Goal: Information Seeking & Learning: Learn about a topic

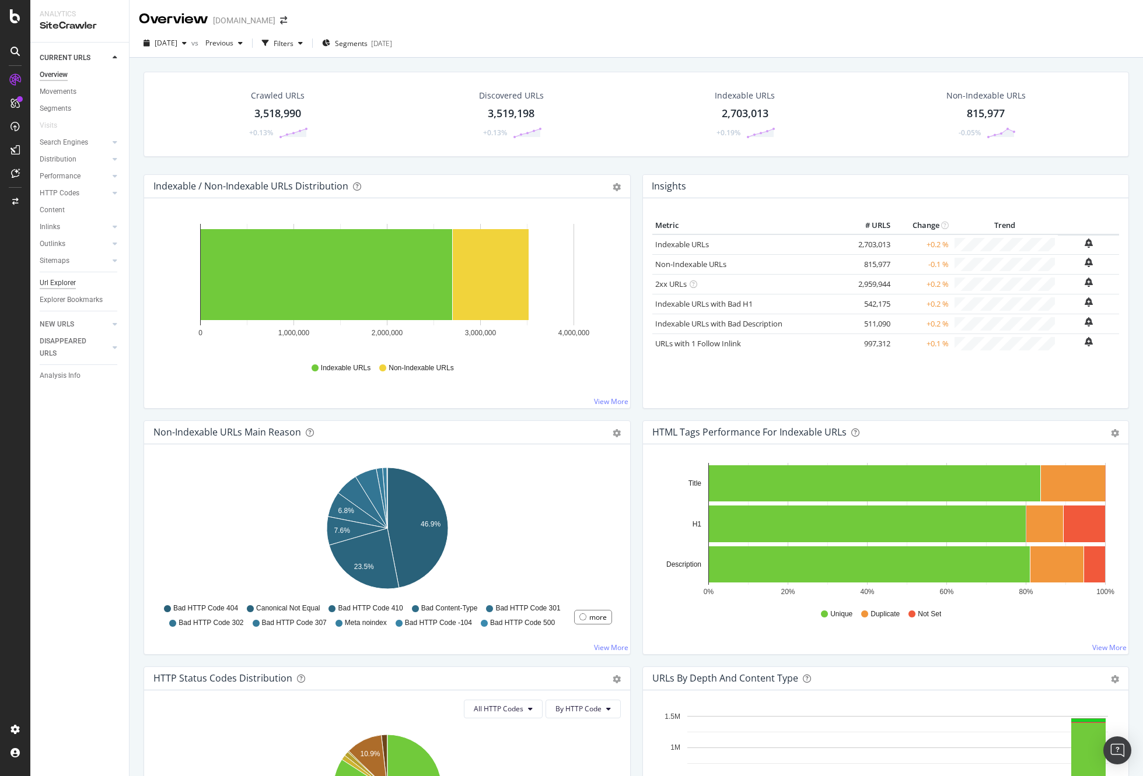
click at [71, 282] on div "Url Explorer" at bounding box center [58, 283] width 36 height 12
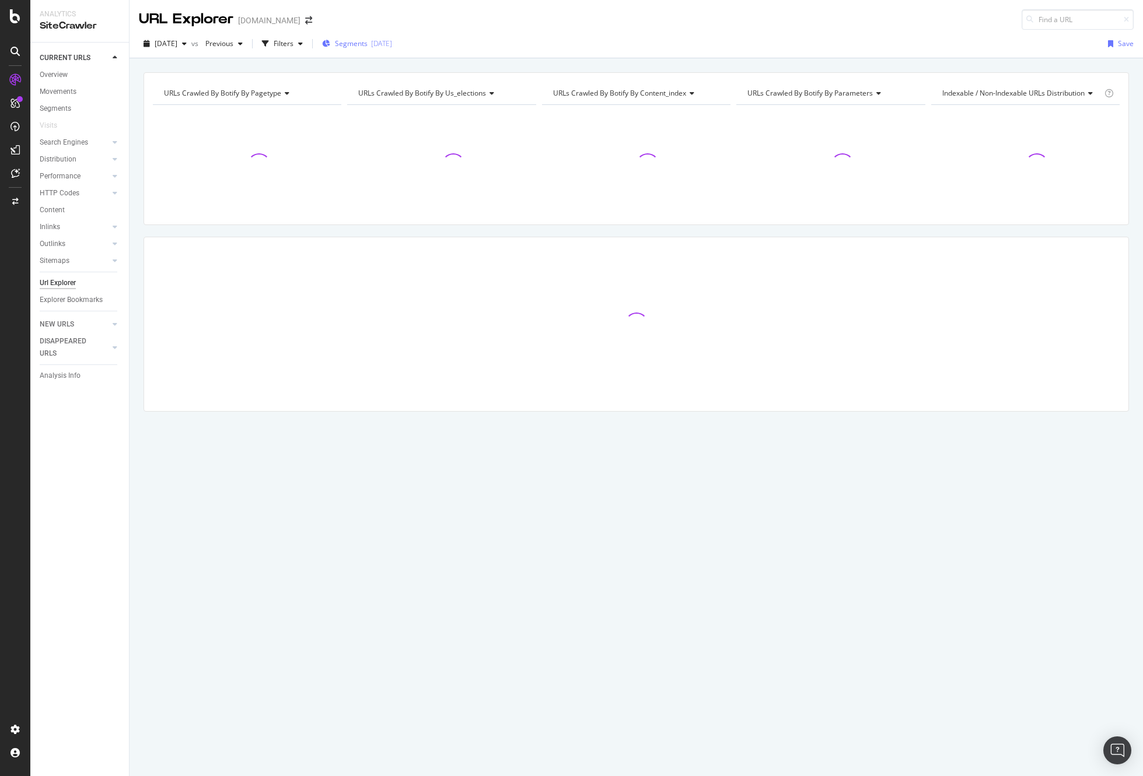
click at [392, 41] on div "2025-08-13" at bounding box center [381, 43] width 21 height 10
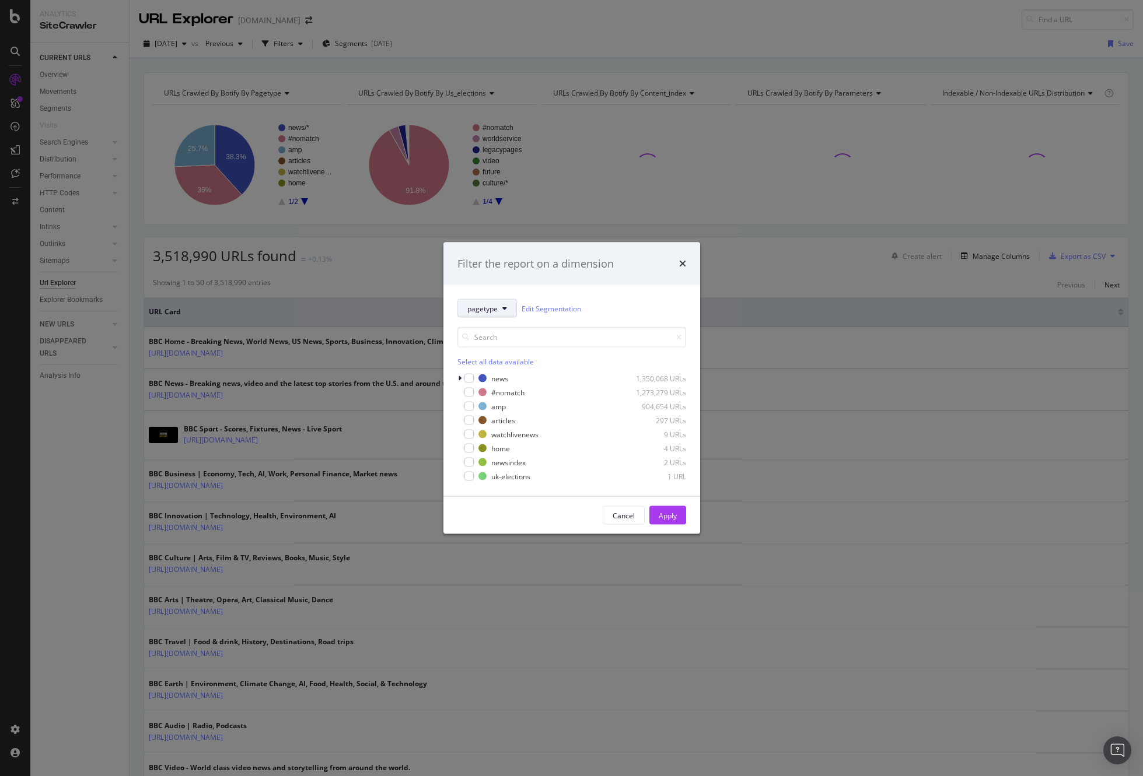
click at [499, 307] on button "pagetype" at bounding box center [486, 308] width 59 height 19
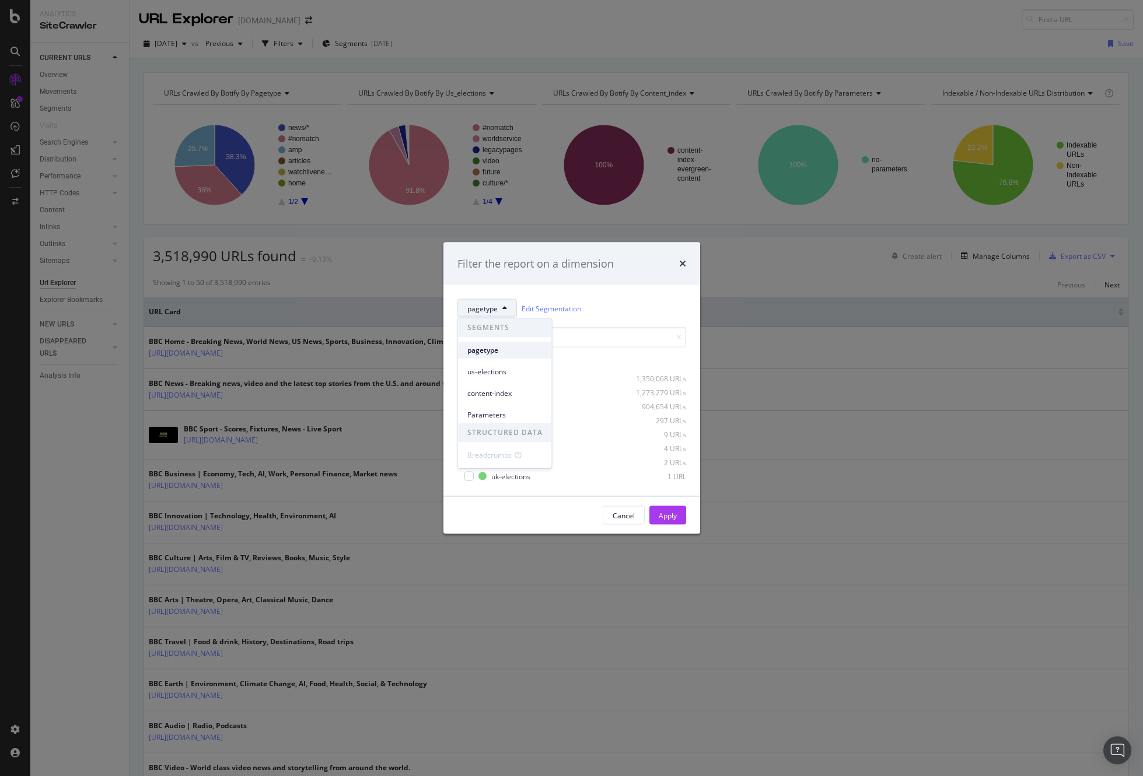
click at [498, 352] on span "pagetype" at bounding box center [504, 350] width 75 height 10
click at [505, 359] on div "Select all data available" at bounding box center [571, 362] width 229 height 10
click at [519, 360] on div "Unselect all data available" at bounding box center [571, 362] width 229 height 10
click at [461, 379] on icon "modal" at bounding box center [459, 378] width 3 height 7
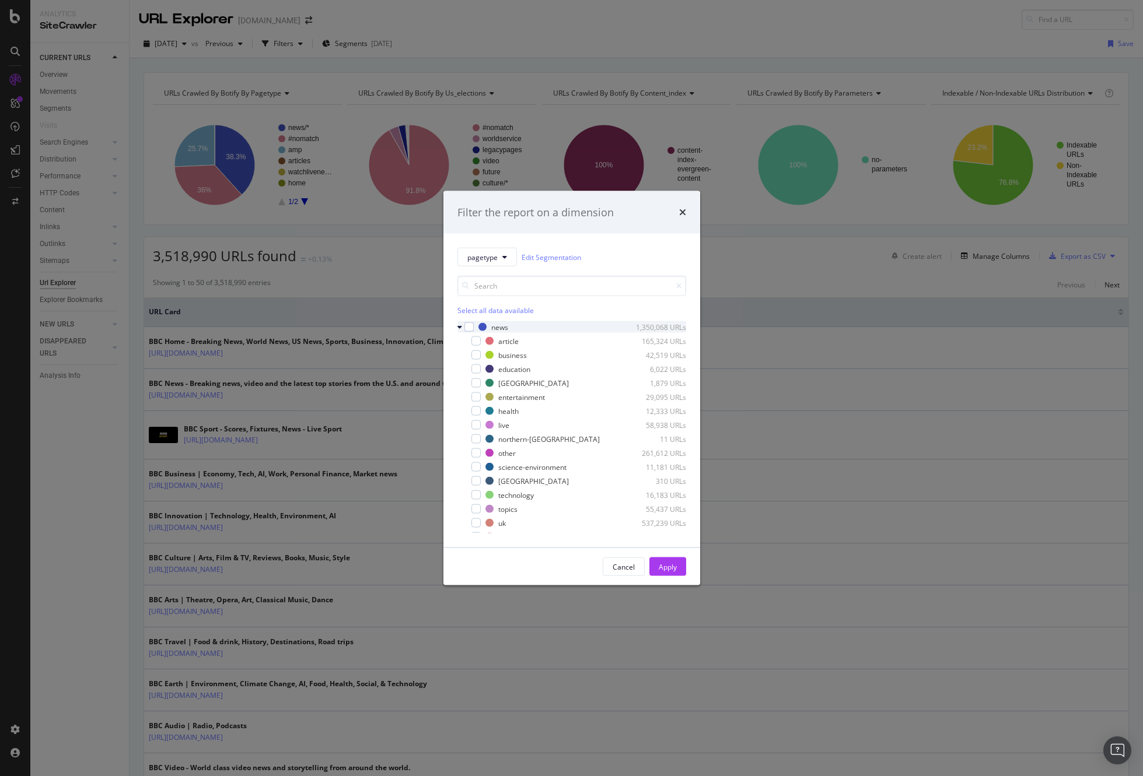
click at [458, 326] on icon "modal" at bounding box center [459, 327] width 5 height 7
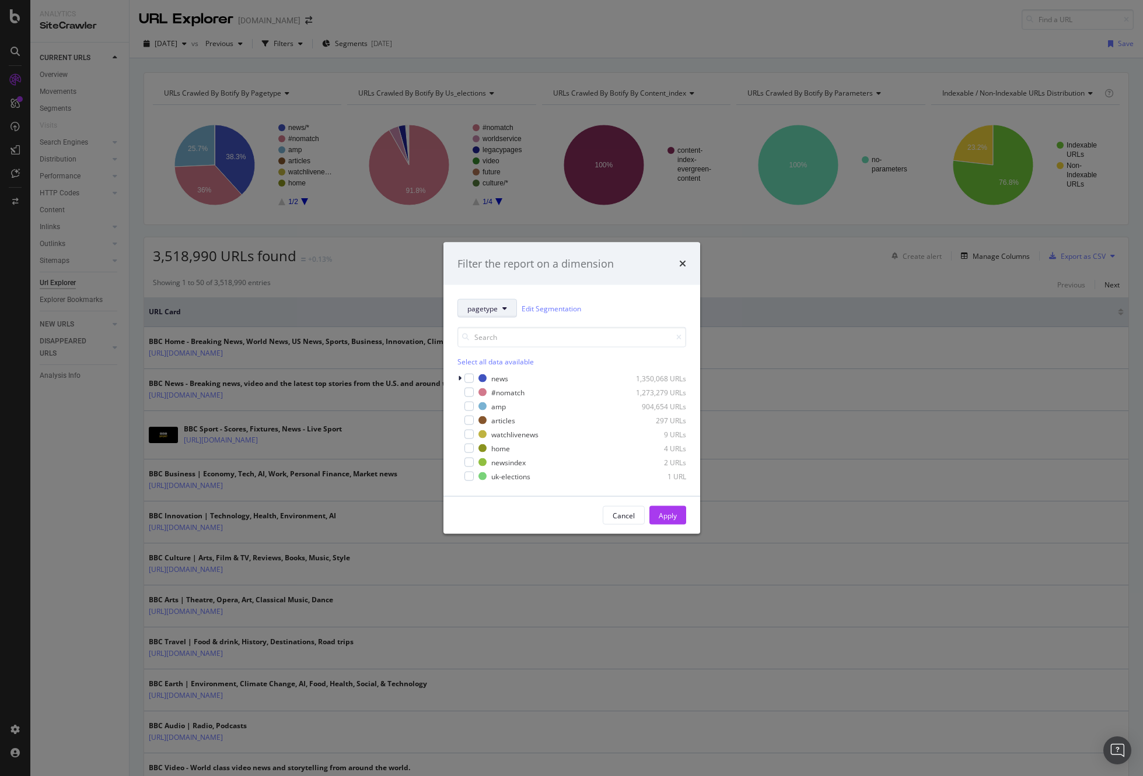
click at [490, 304] on span "pagetype" at bounding box center [482, 308] width 30 height 10
click at [500, 395] on span "content-index" at bounding box center [504, 393] width 75 height 10
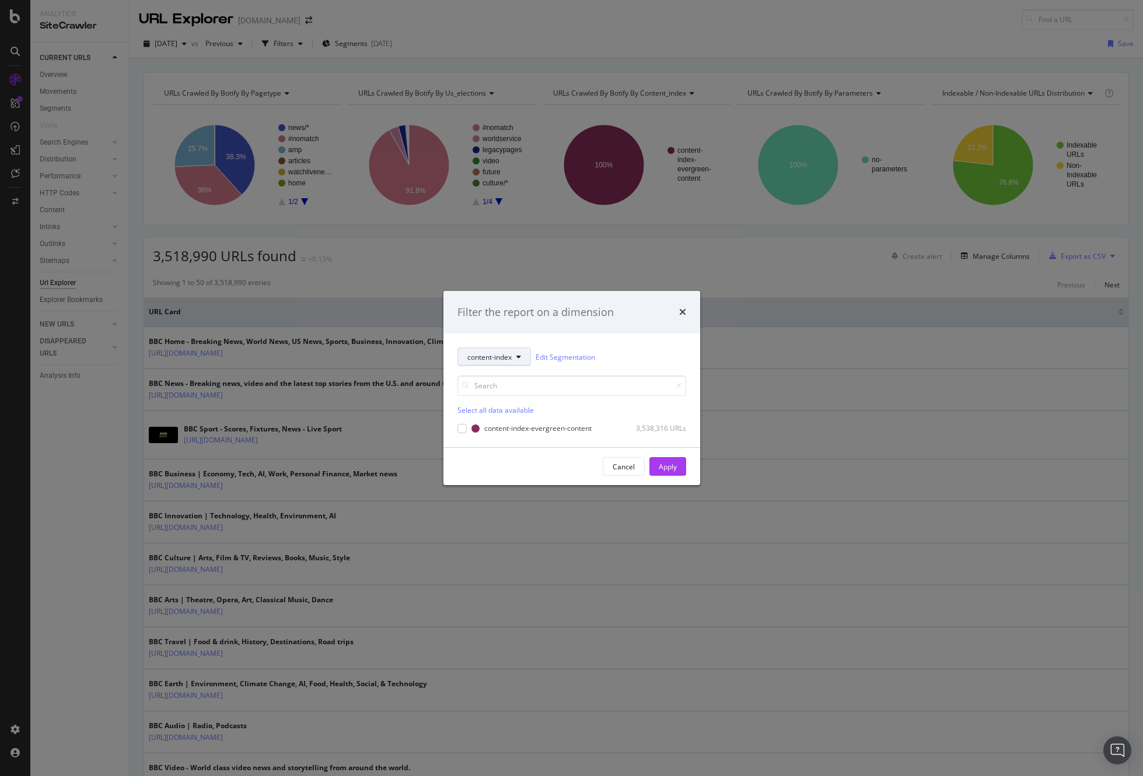
click at [494, 359] on span "content-index" at bounding box center [489, 357] width 44 height 10
click at [497, 394] on span "pagetype" at bounding box center [504, 399] width 75 height 10
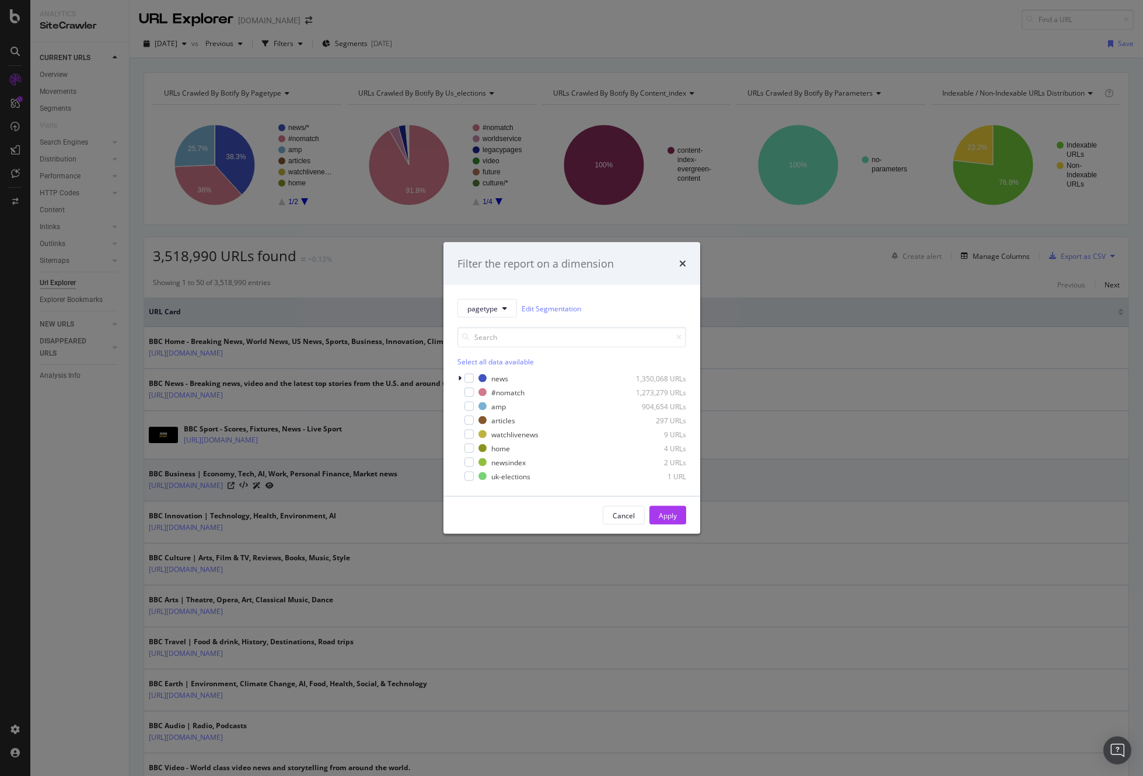
drag, startPoint x: 635, startPoint y: 512, endPoint x: 636, endPoint y: 496, distance: 15.8
click at [636, 509] on button "Cancel" at bounding box center [624, 515] width 42 height 19
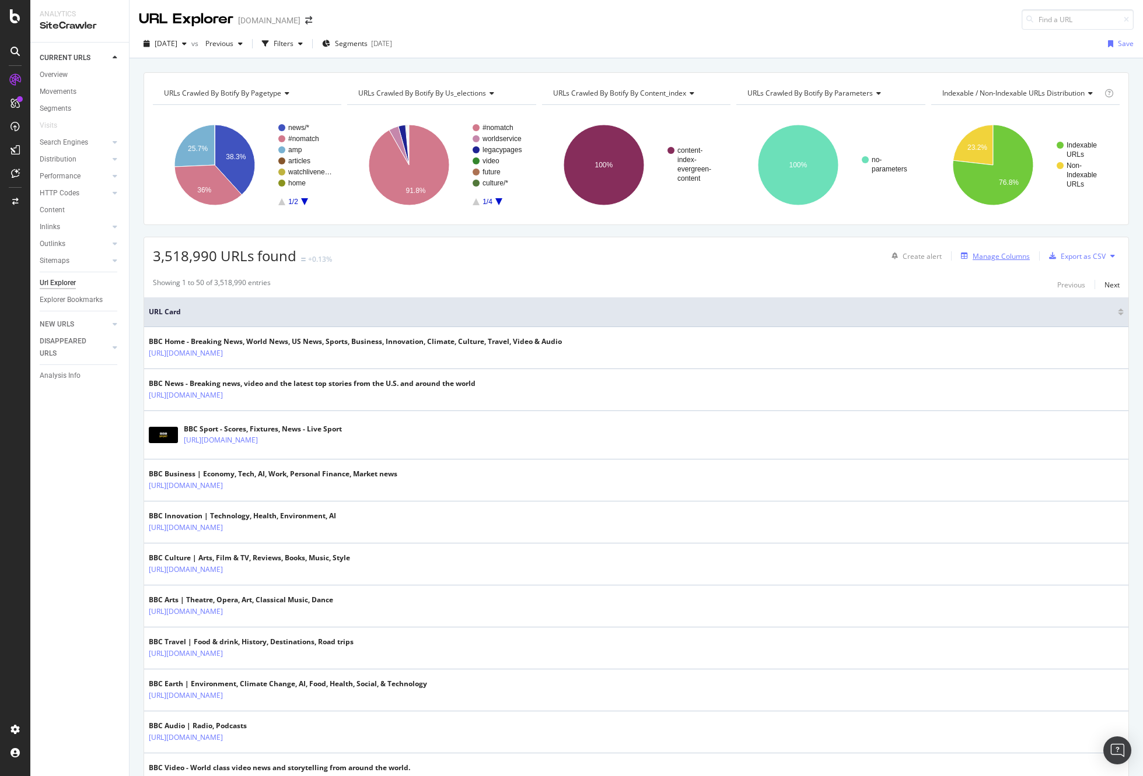
click at [1020, 257] on div "Manage Columns" at bounding box center [1000, 256] width 57 height 10
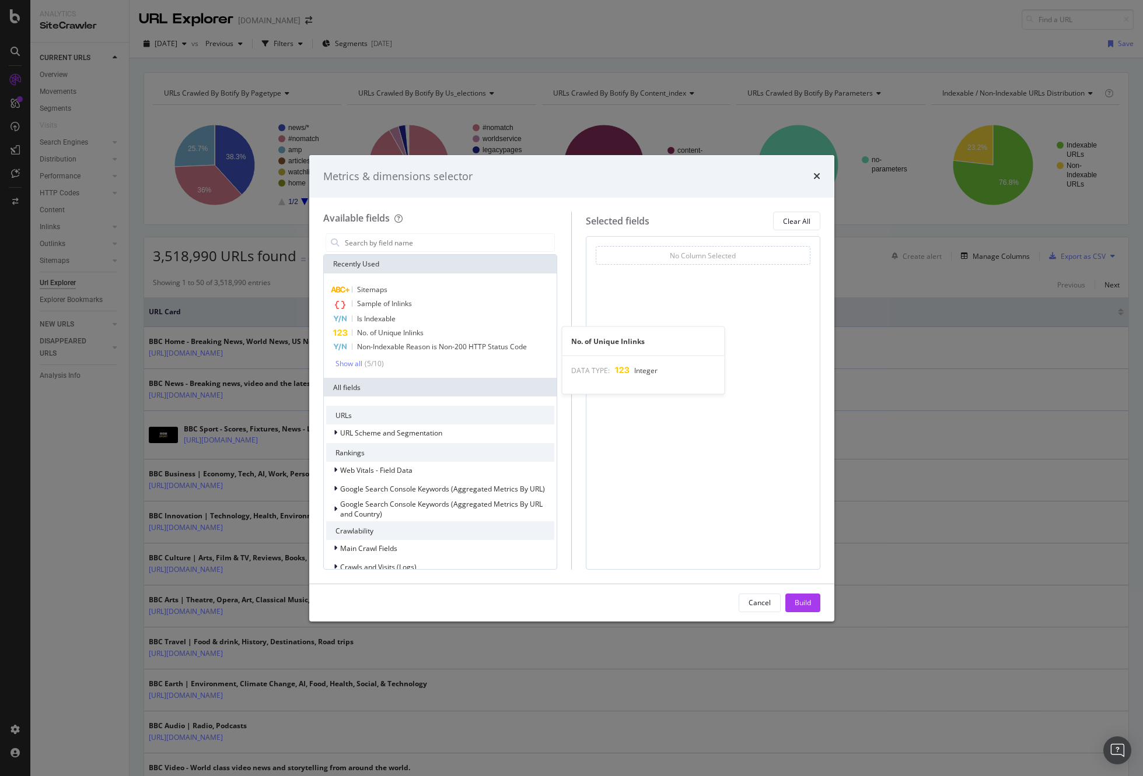
scroll to position [240, 0]
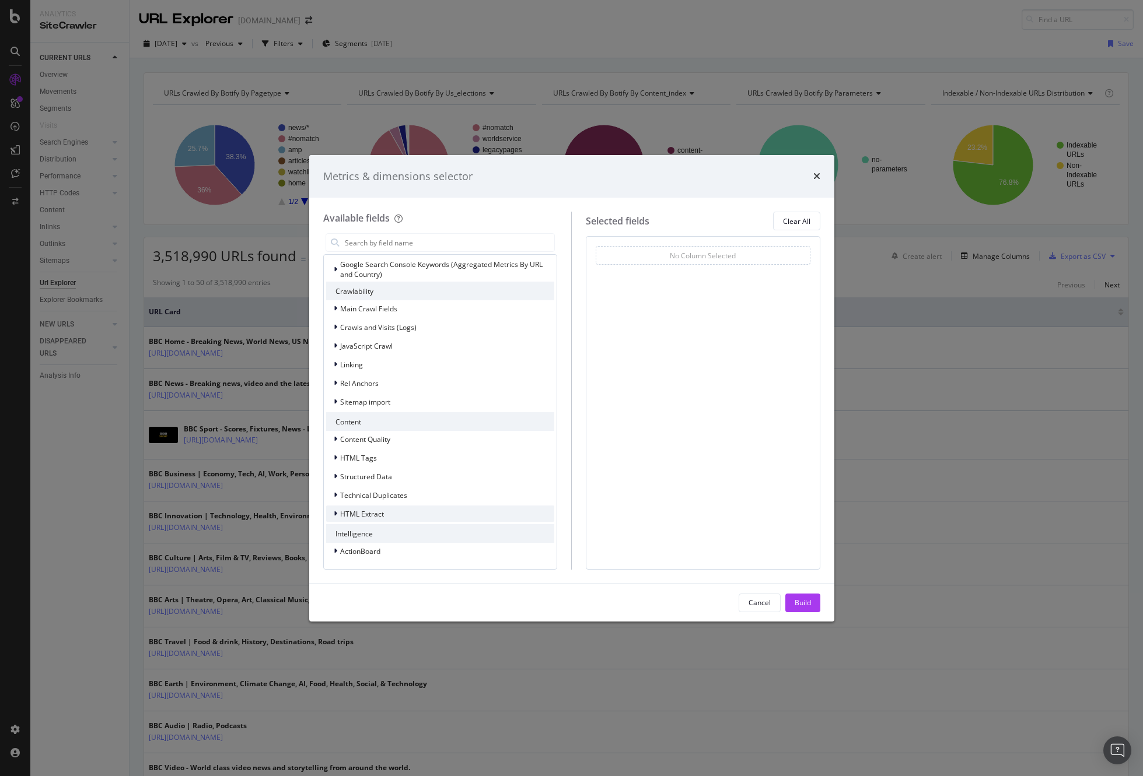
click at [333, 513] on div "modal" at bounding box center [336, 514] width 7 height 12
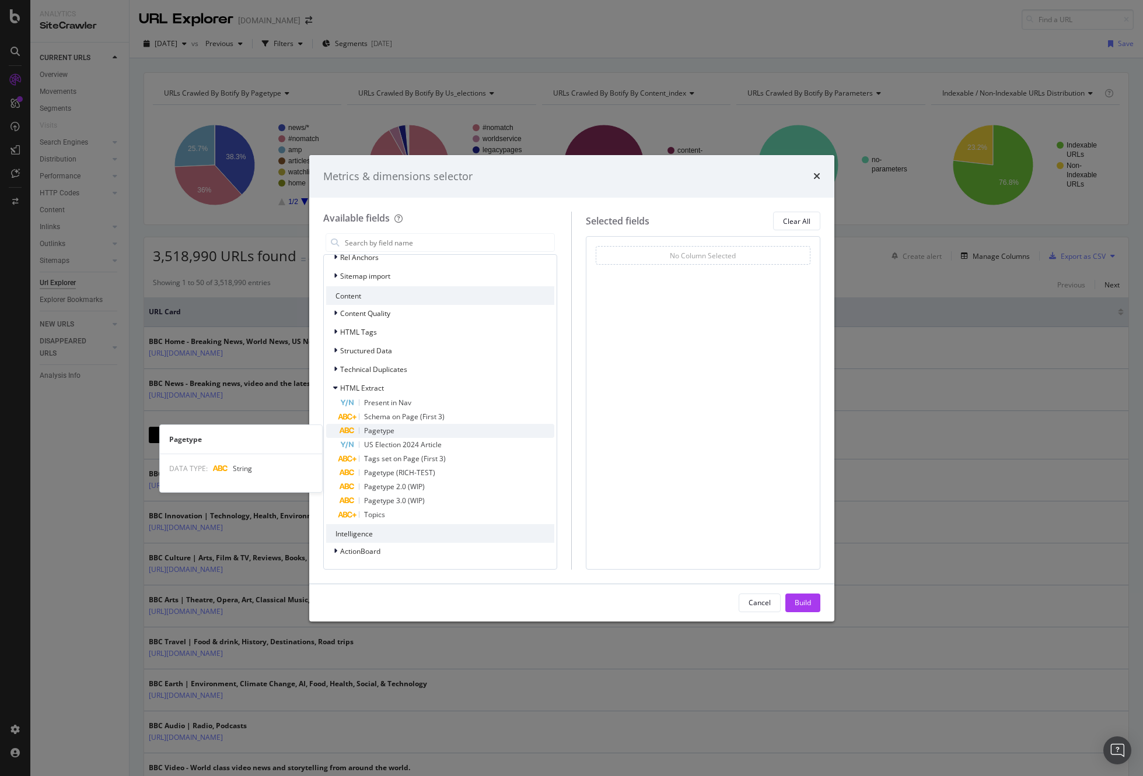
click at [376, 430] on span "Pagetype" at bounding box center [379, 431] width 30 height 10
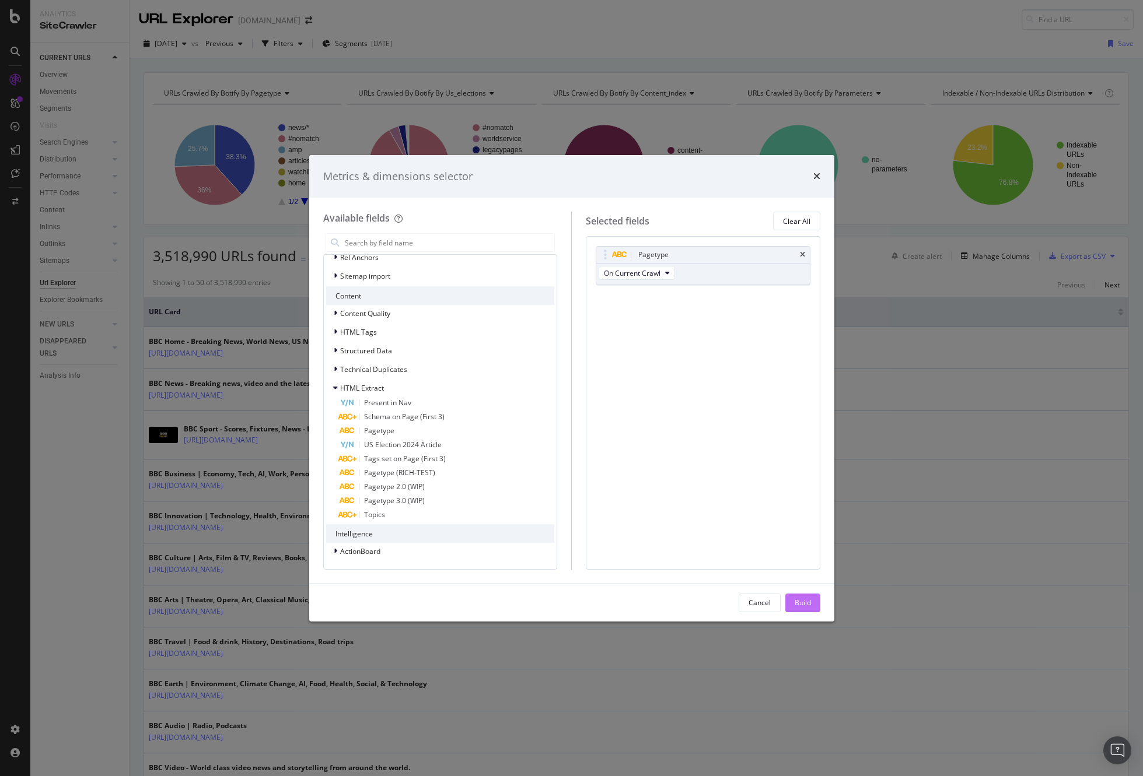
click at [798, 607] on div "Build" at bounding box center [802, 603] width 16 height 10
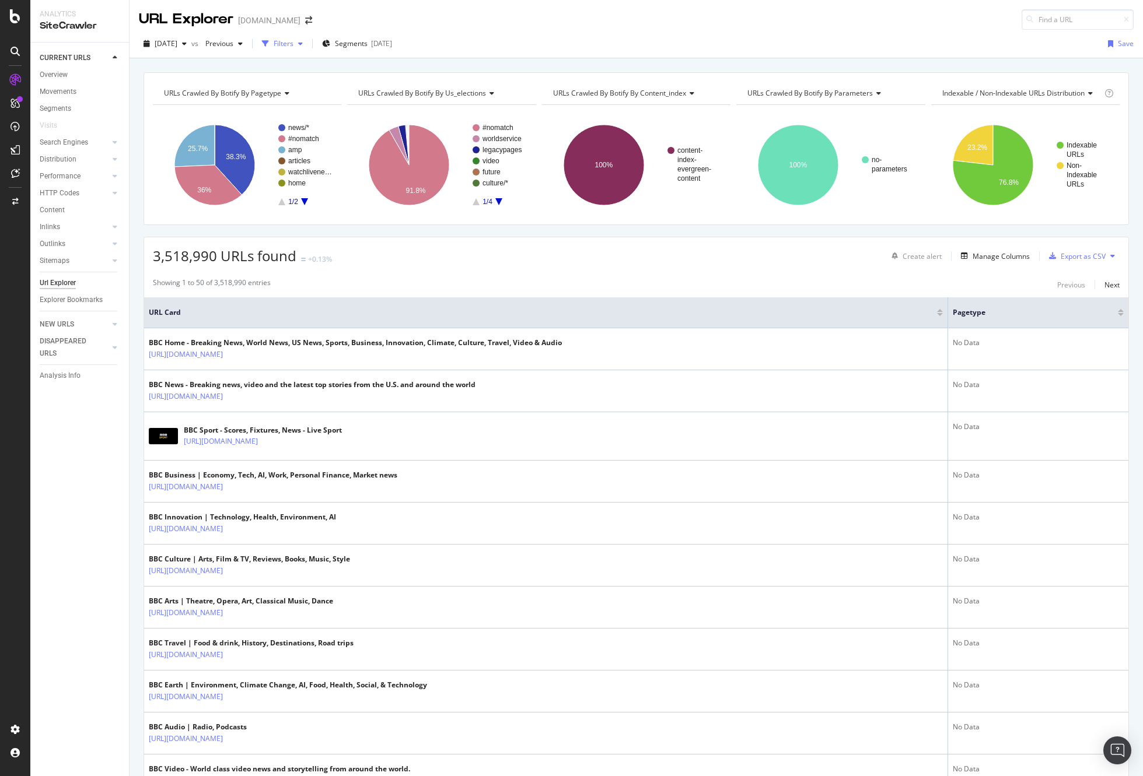
click at [293, 42] on div "Filters" at bounding box center [284, 43] width 20 height 10
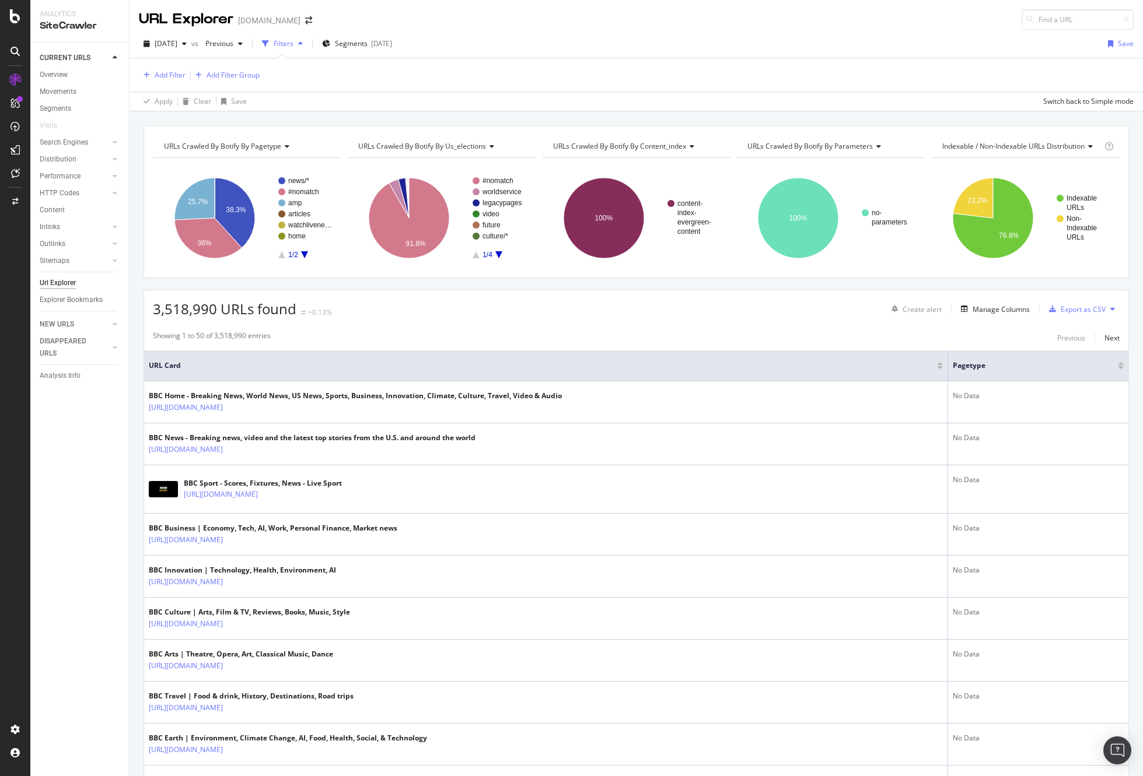
click at [293, 42] on div "Filters" at bounding box center [284, 43] width 20 height 10
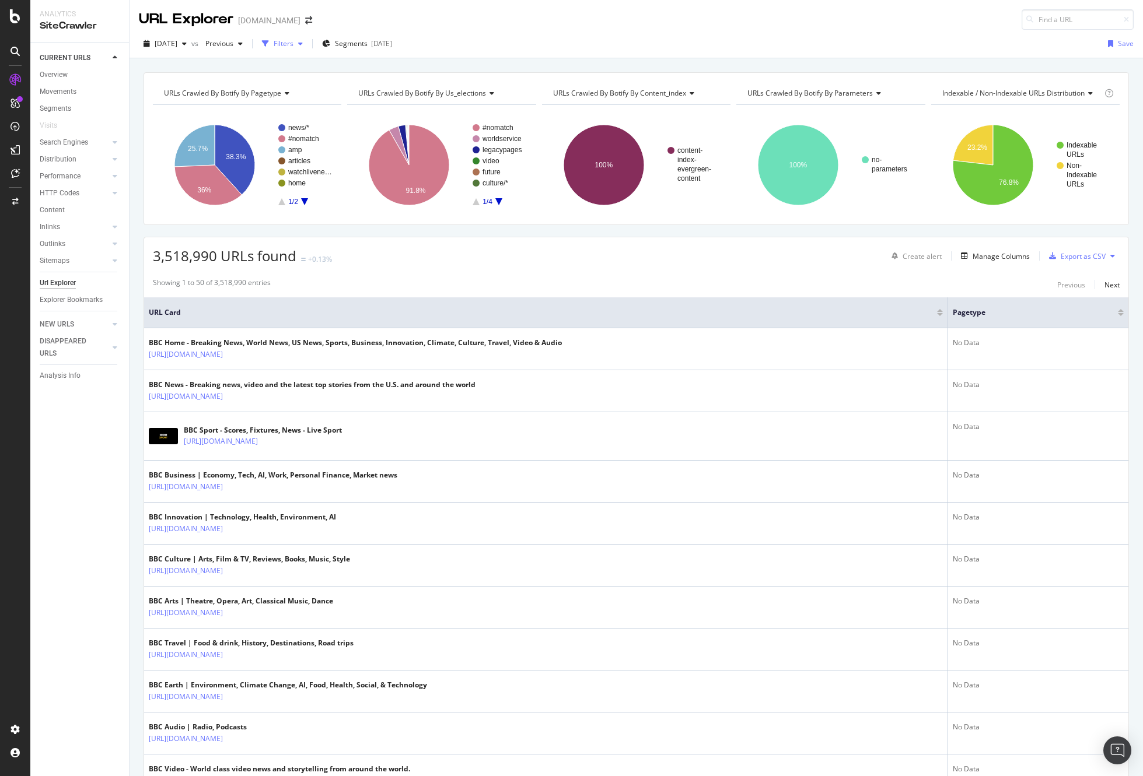
click at [293, 42] on div "Filters" at bounding box center [284, 43] width 20 height 10
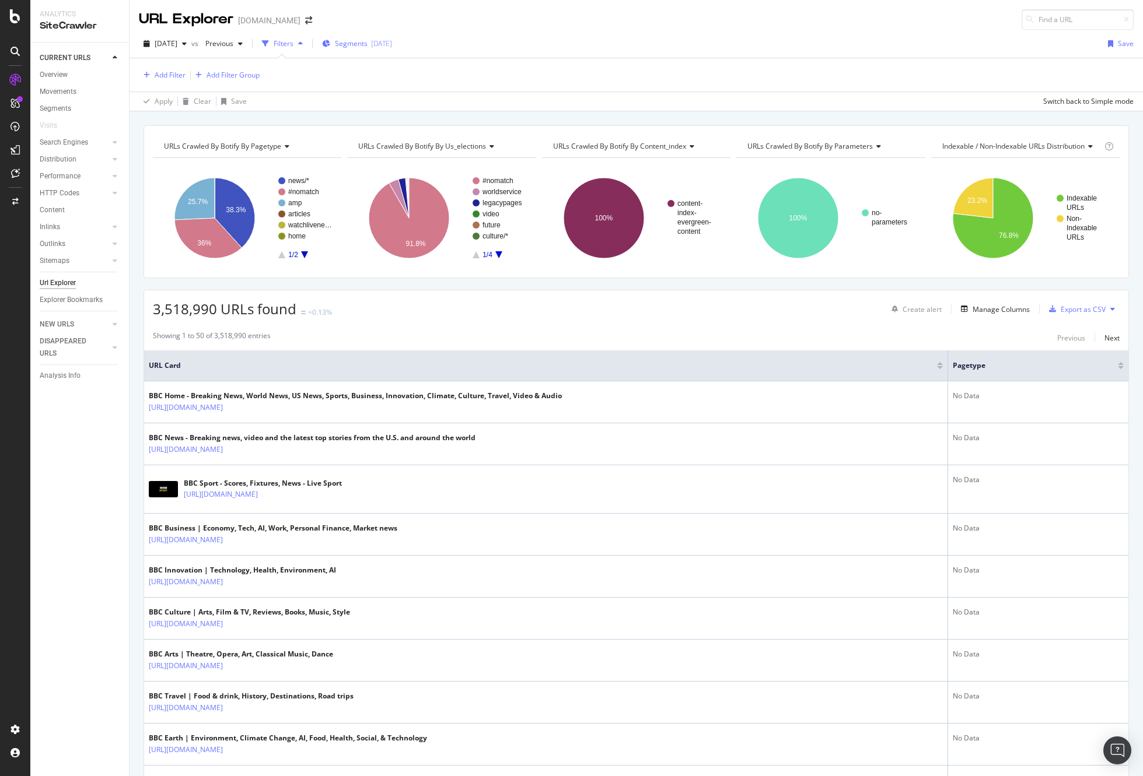
click at [367, 43] on span "Segments" at bounding box center [351, 43] width 33 height 10
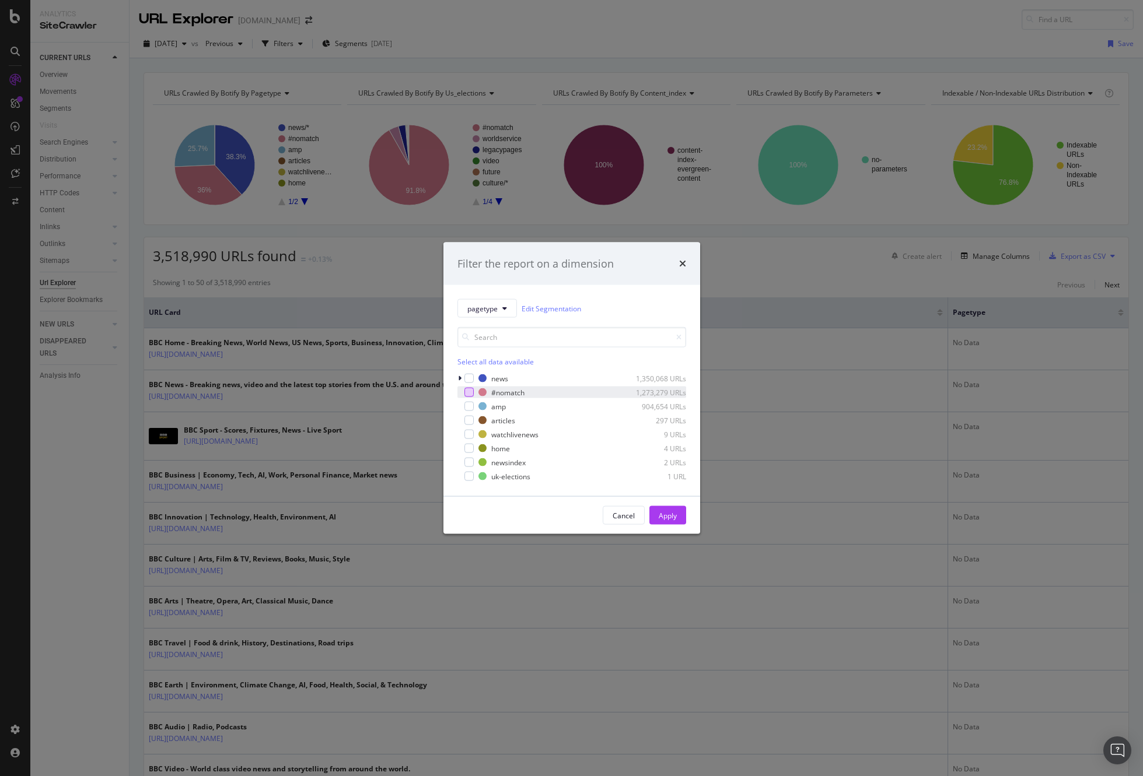
click at [471, 391] on div "modal" at bounding box center [468, 392] width 9 height 9
click at [665, 513] on div "Apply" at bounding box center [668, 515] width 18 height 10
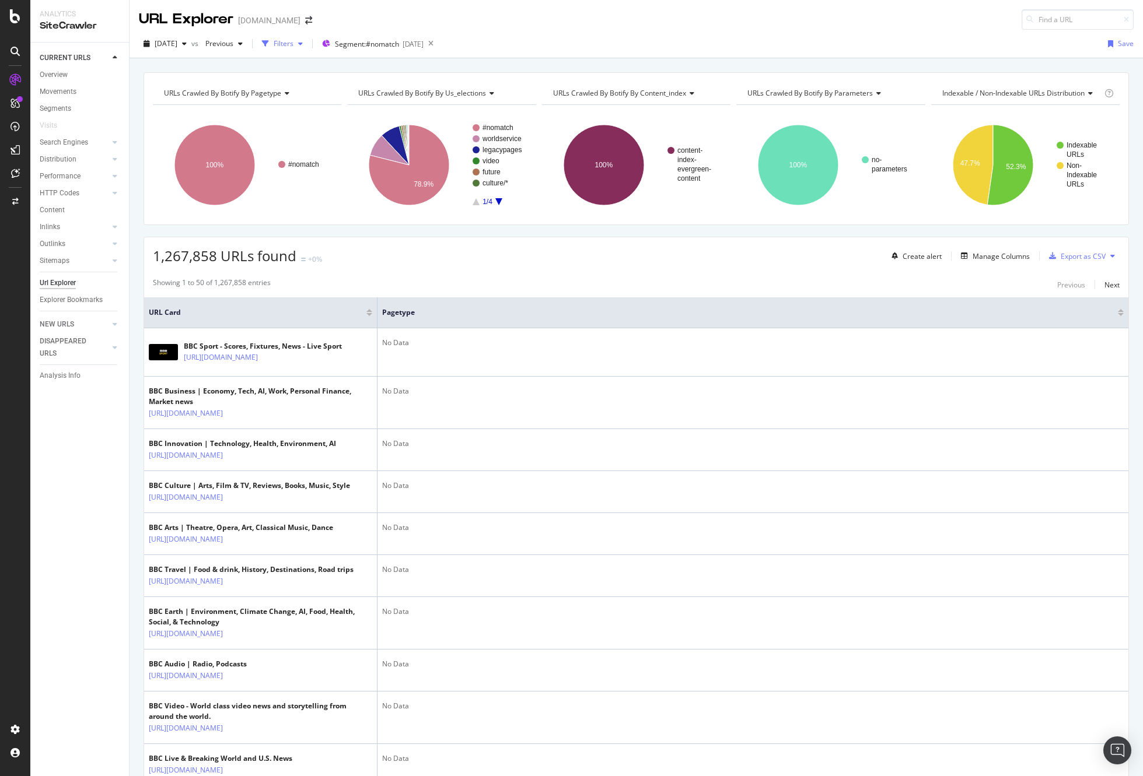
click at [293, 45] on div "Filters" at bounding box center [284, 43] width 20 height 10
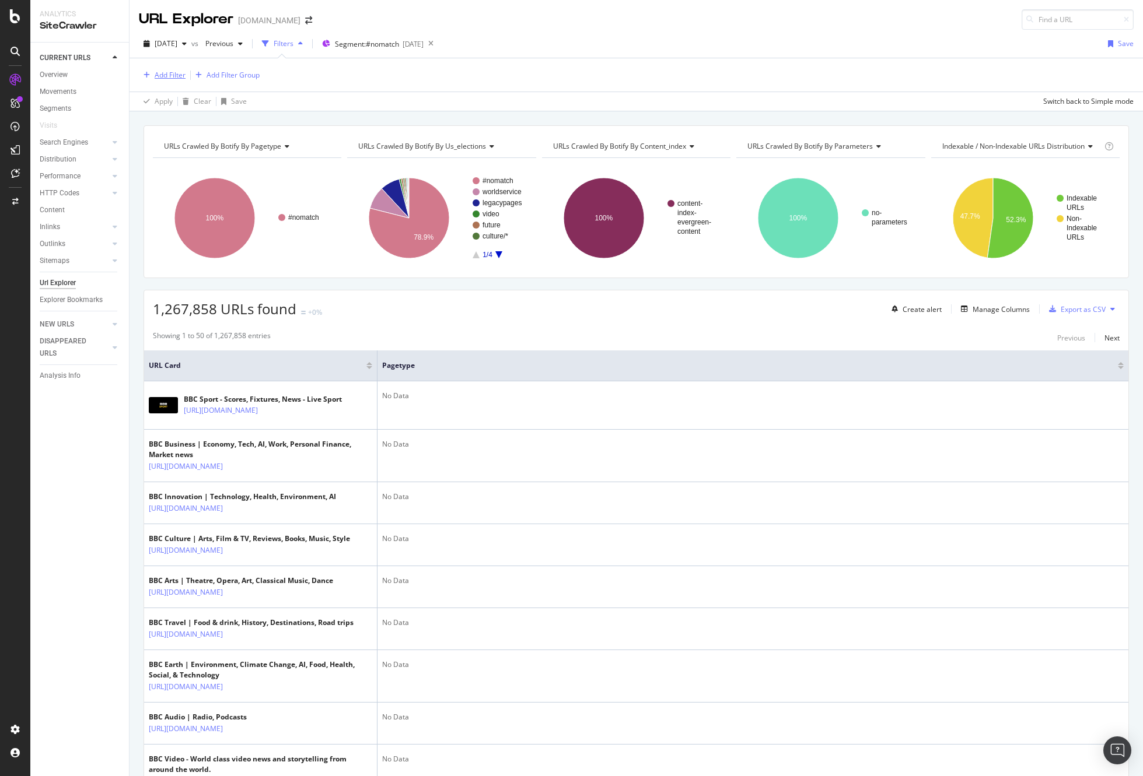
click at [171, 72] on div "Add Filter" at bounding box center [170, 75] width 31 height 10
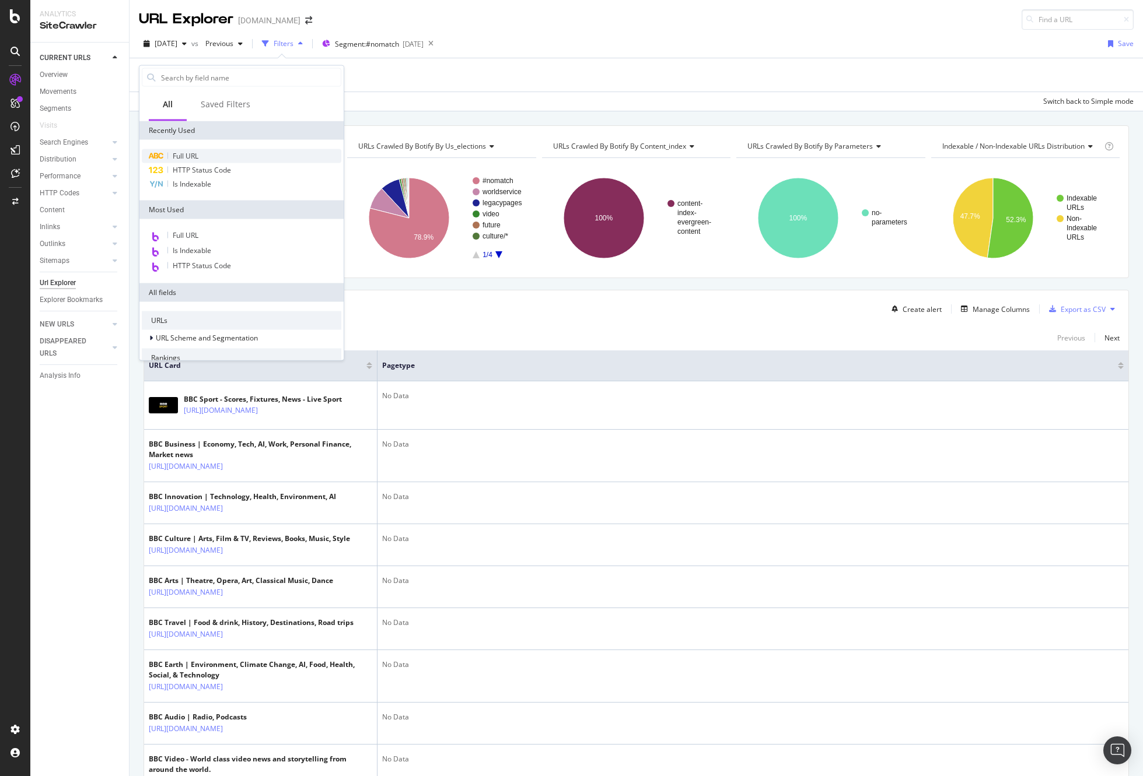
click at [193, 153] on span "Full URL" at bounding box center [186, 156] width 26 height 10
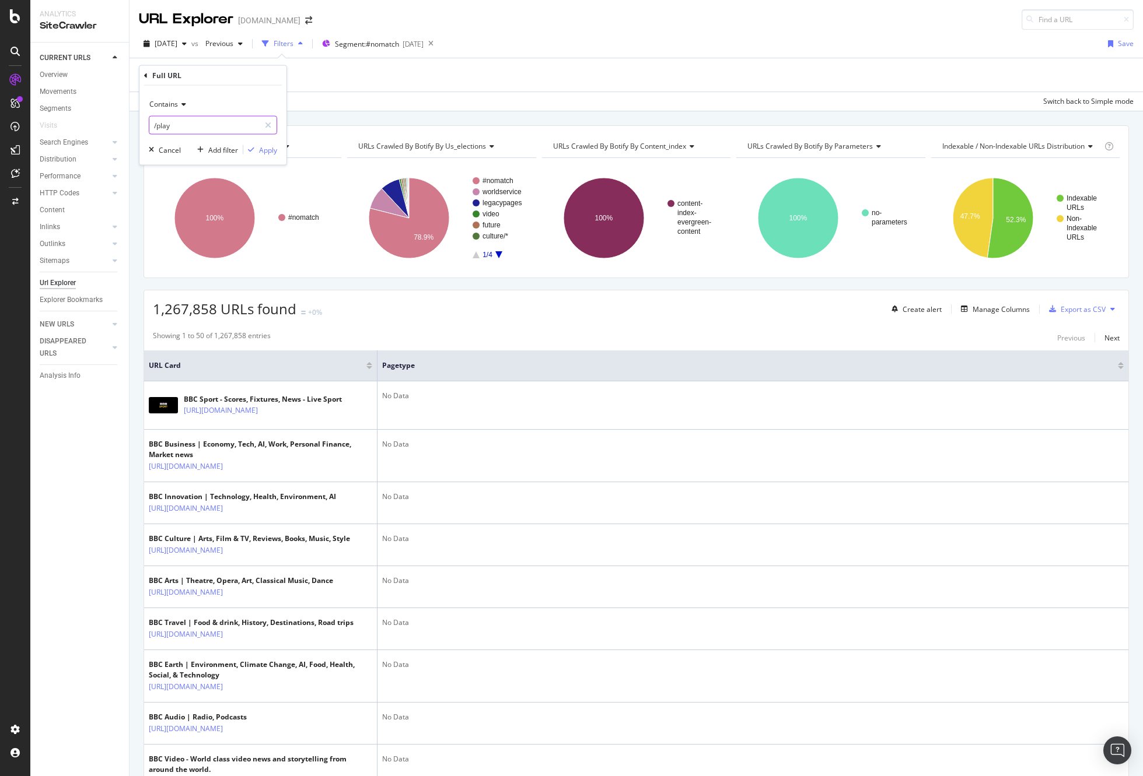
click at [192, 125] on input "/play" at bounding box center [204, 125] width 110 height 19
click at [180, 104] on icon at bounding box center [182, 104] width 8 height 7
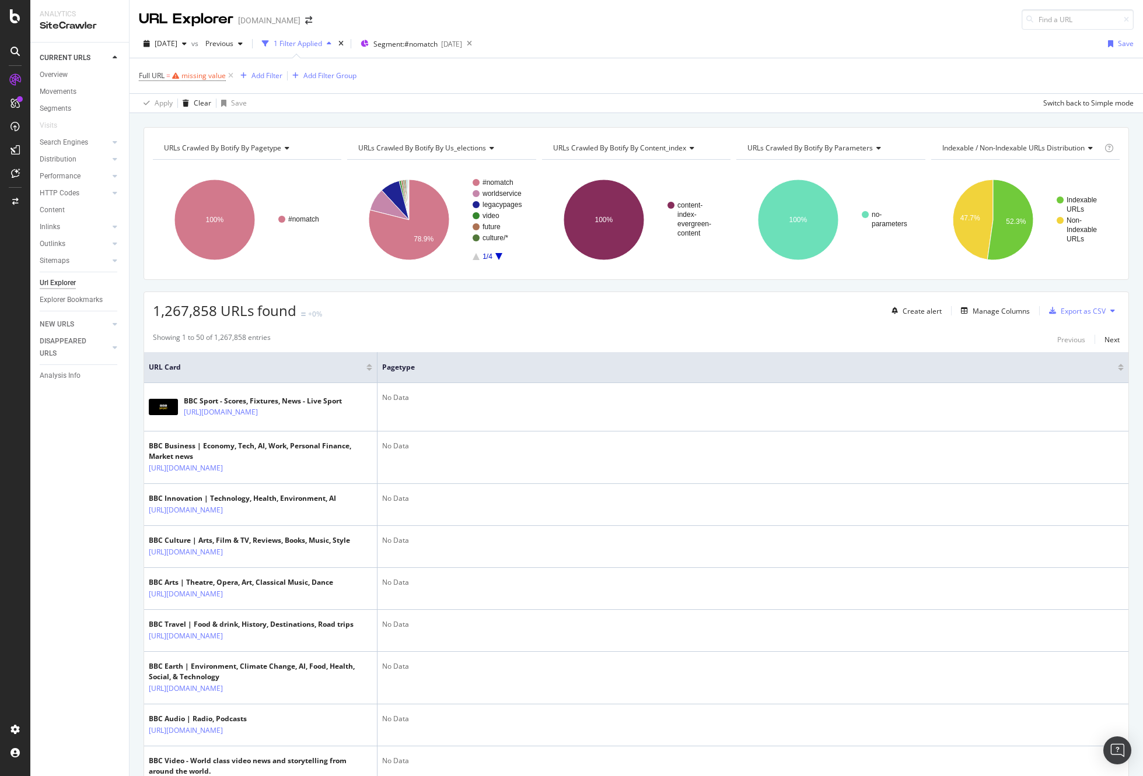
click at [317, 101] on div "Apply Clear Save Switch back to Simple mode" at bounding box center [635, 102] width 1013 height 19
click at [212, 73] on div "missing value" at bounding box center [203, 76] width 44 height 10
click at [171, 124] on input "text" at bounding box center [212, 124] width 127 height 19
type input ".shtml"
click at [267, 147] on div "Apply" at bounding box center [268, 149] width 18 height 10
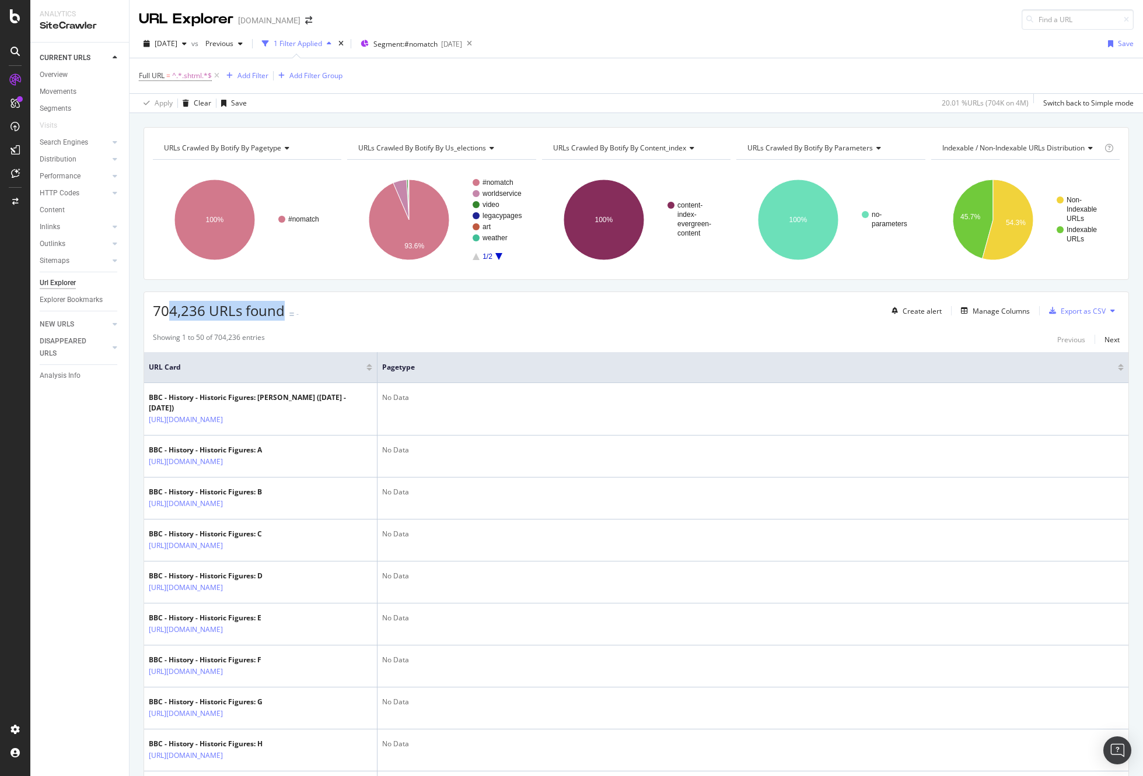
drag, startPoint x: 167, startPoint y: 309, endPoint x: 307, endPoint y: 307, distance: 139.4
click at [283, 311] on span "704,236 URLs found" at bounding box center [219, 310] width 132 height 19
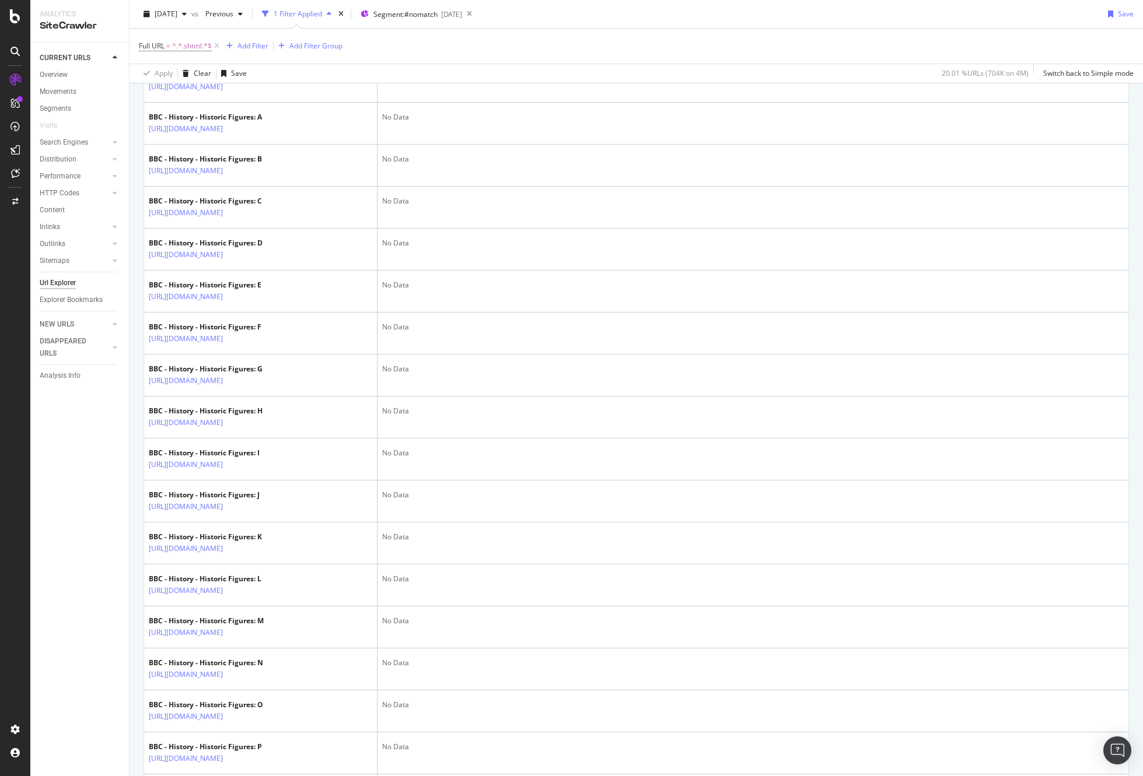
scroll to position [335, 0]
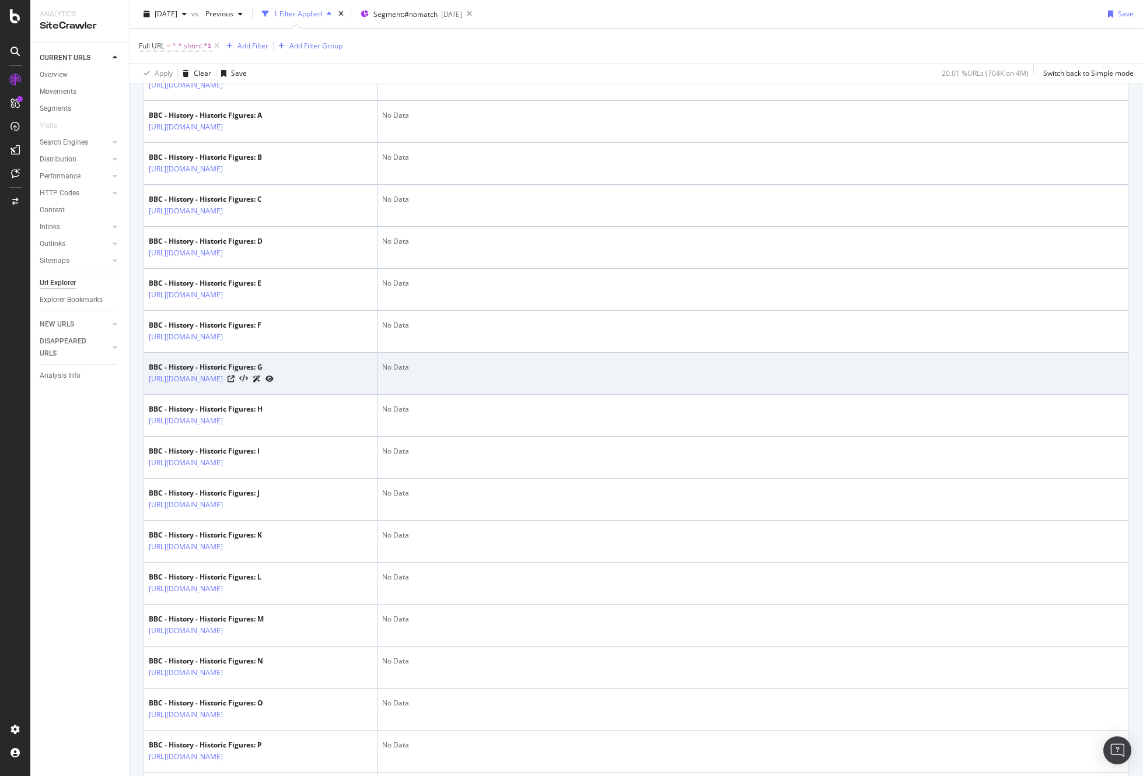
click at [274, 385] on div "https://www.bbc.com/history/historic_figures/g.shtml" at bounding box center [211, 379] width 125 height 12
click at [234, 383] on icon at bounding box center [230, 379] width 7 height 7
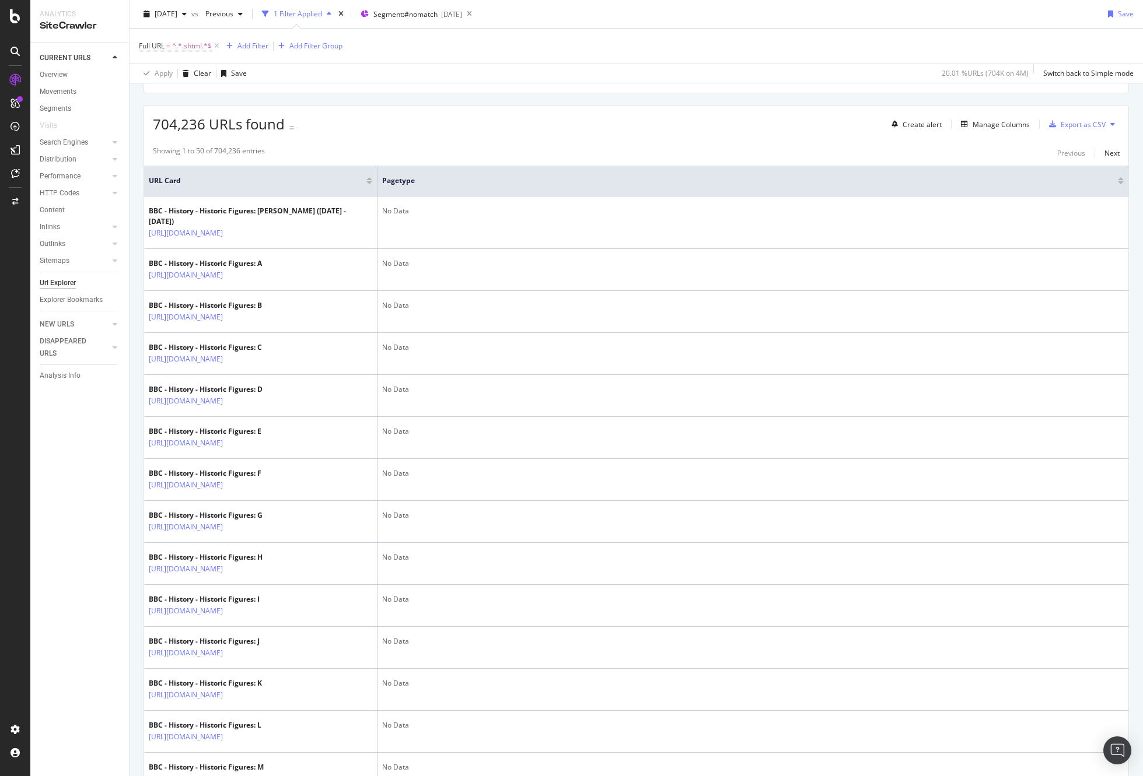
scroll to position [0, 0]
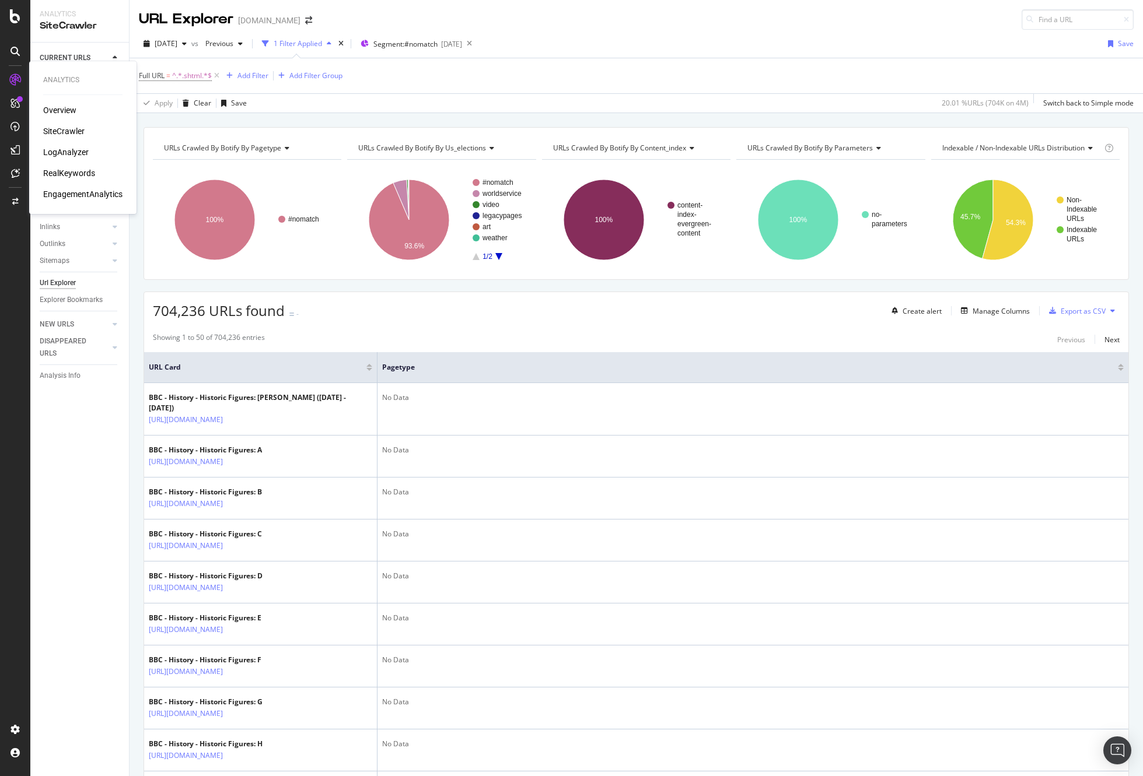
click at [16, 73] on div at bounding box center [15, 80] width 19 height 19
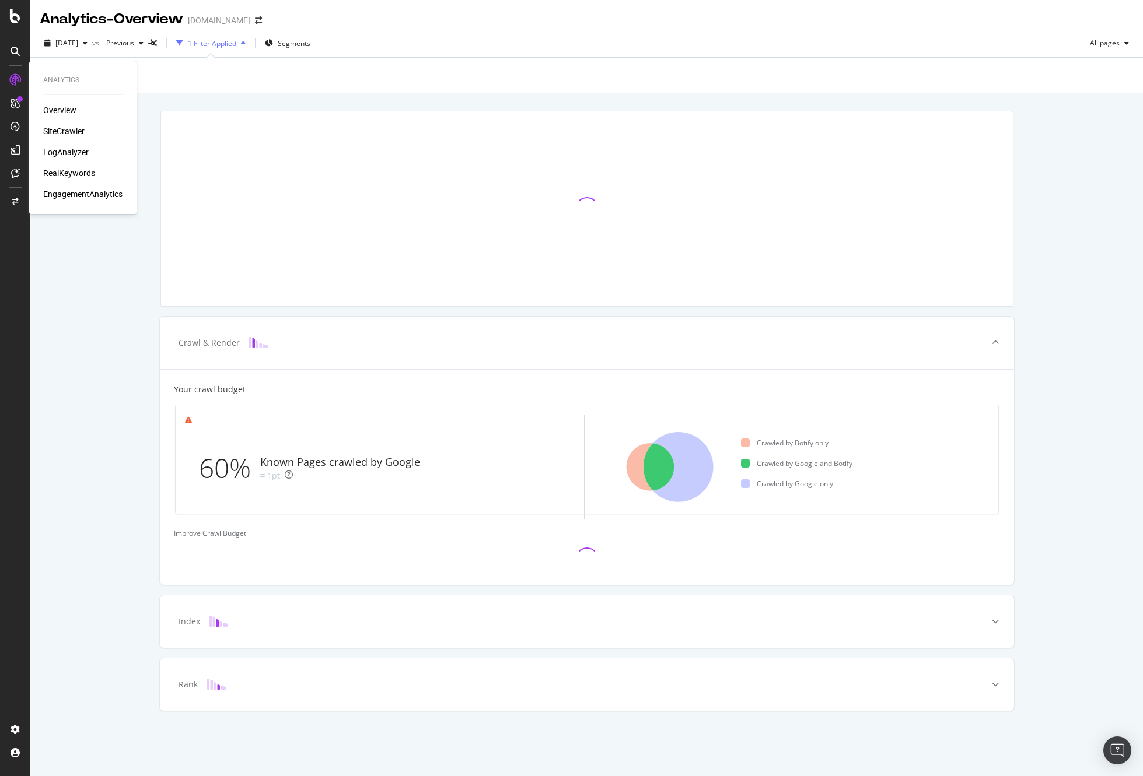
click at [47, 131] on div "SiteCrawler" at bounding box center [63, 131] width 41 height 12
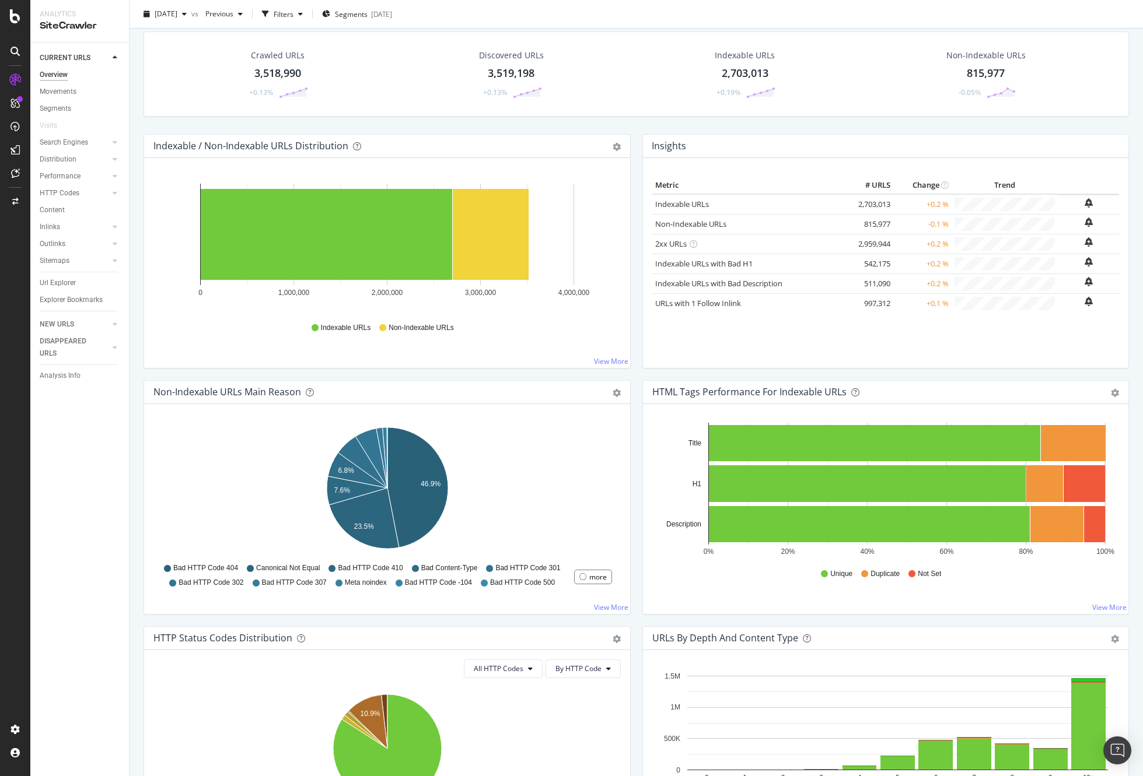
scroll to position [21, 0]
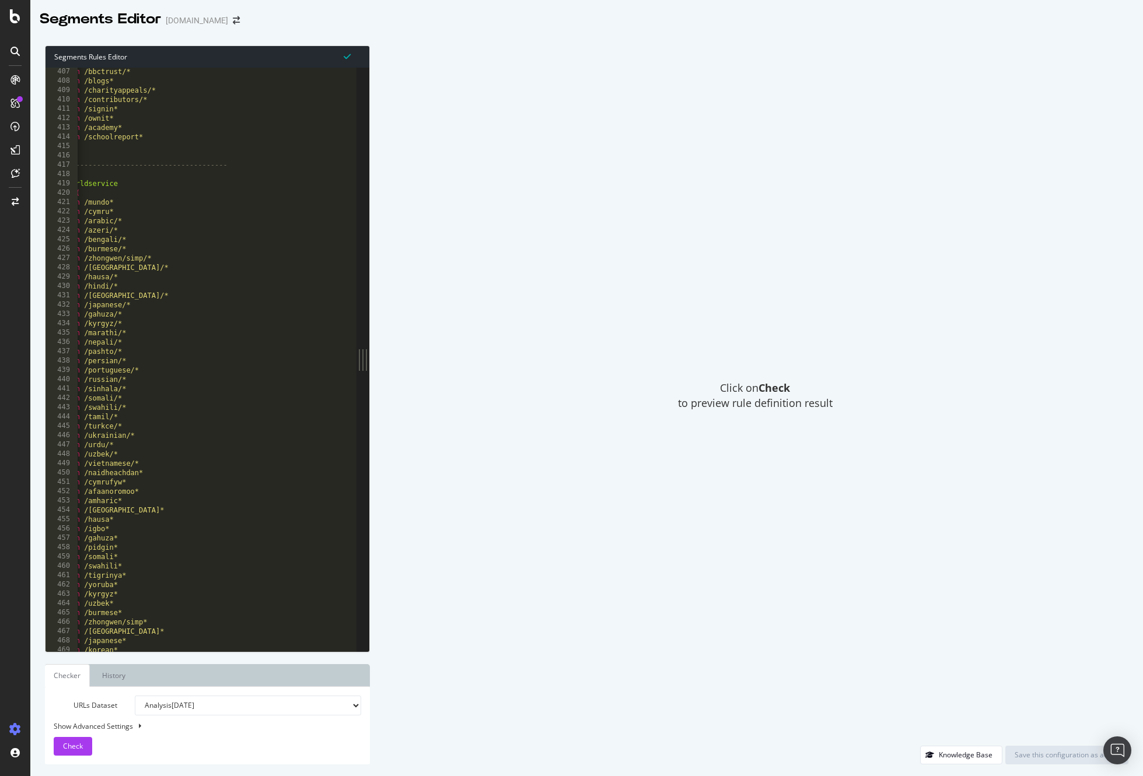
scroll to position [3789, 0]
click at [132, 320] on div "path /bbctrust/* path /blogs* path /charityappeals/* path /contributors/* path …" at bounding box center [256, 368] width 391 height 603
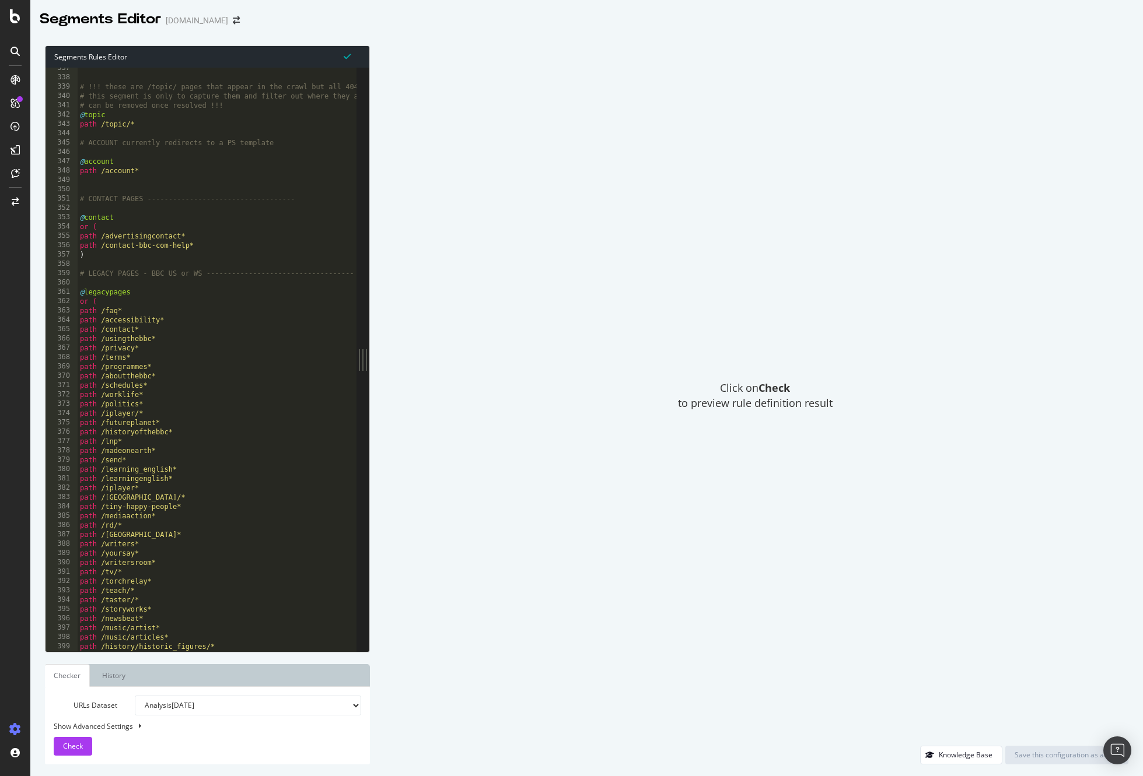
scroll to position [3142, 0]
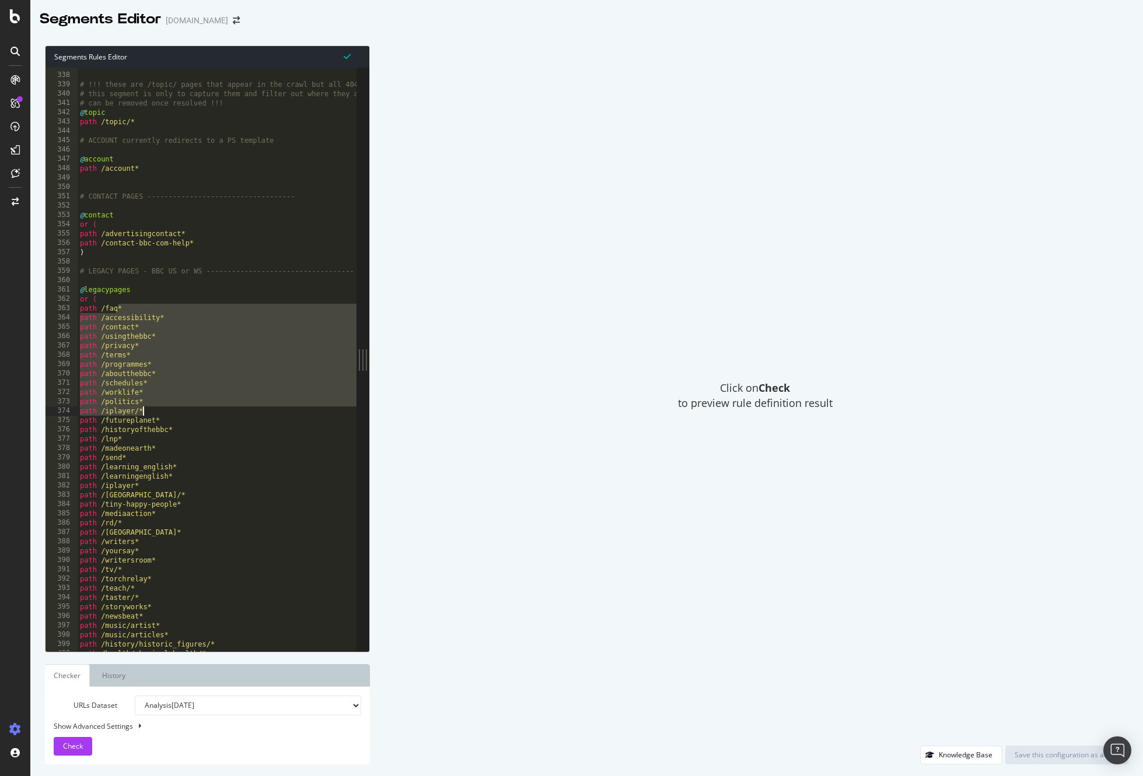
drag, startPoint x: 118, startPoint y: 309, endPoint x: 162, endPoint y: 408, distance: 107.8
click at [162, 408] on div "# !!! these are /topic/ pages that appear in the crawl but all 404 # this segme…" at bounding box center [273, 362] width 391 height 603
type textarea "path /politics* path /iplayer/*"
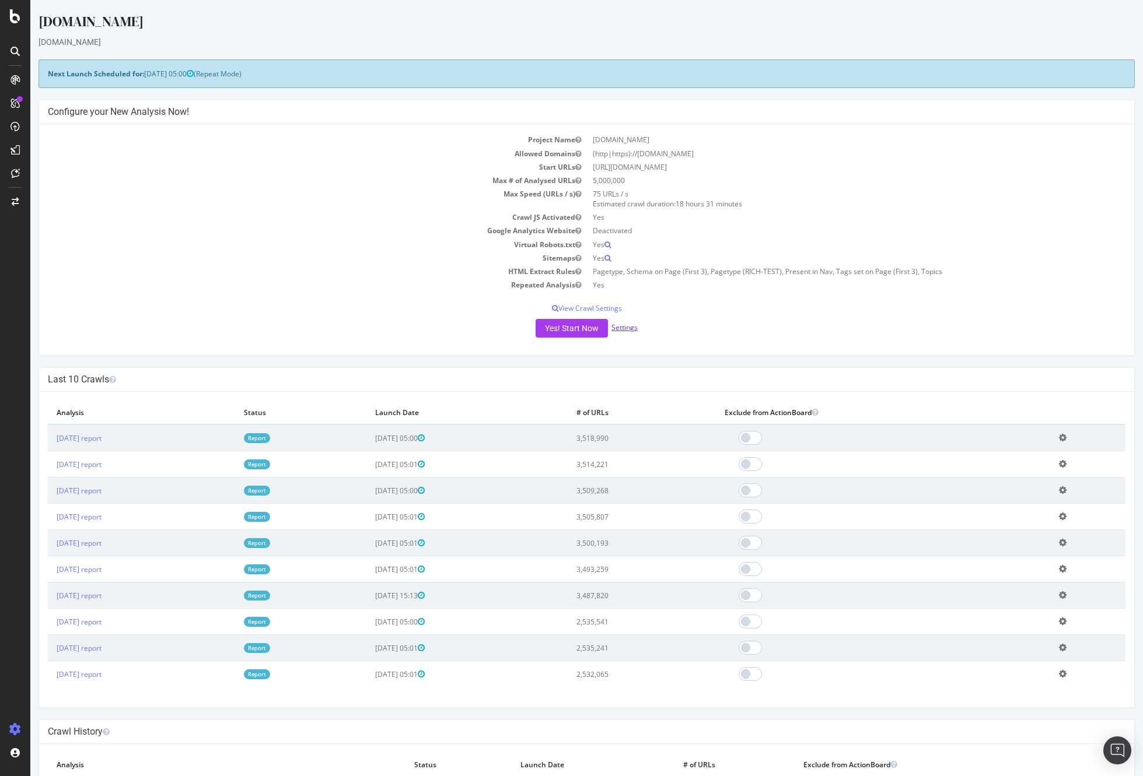
click at [619, 327] on link "Settings" at bounding box center [624, 328] width 26 height 10
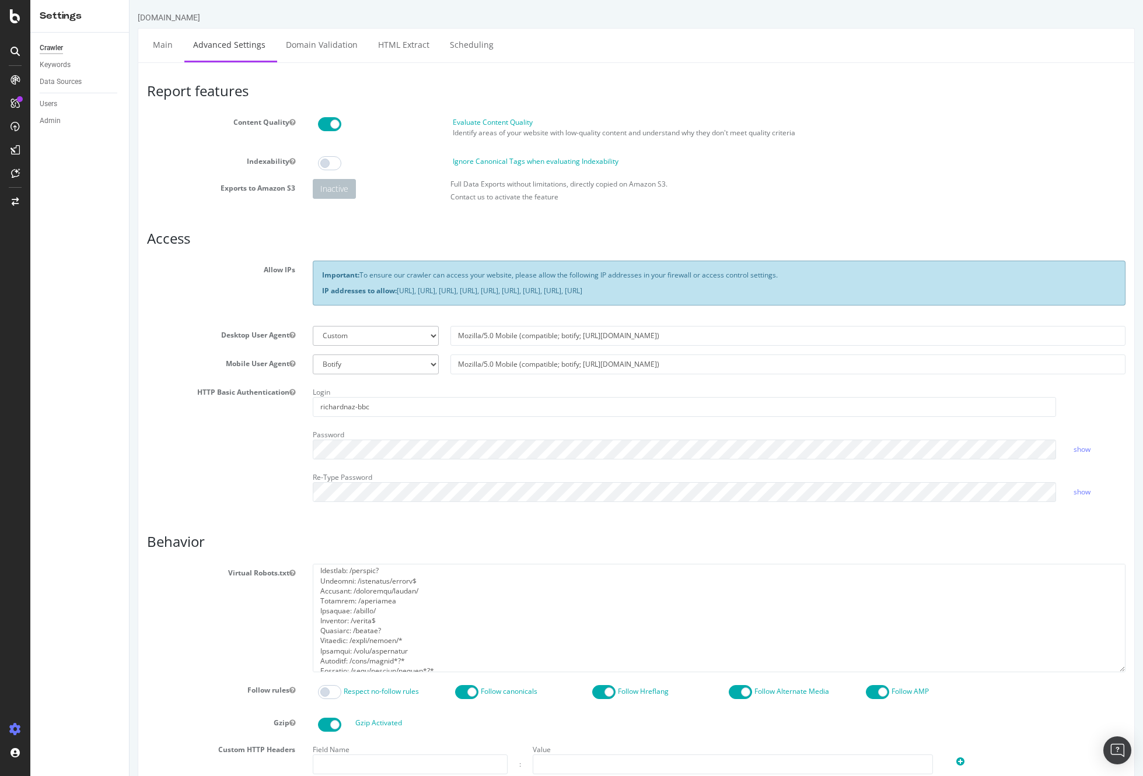
scroll to position [151, 0]
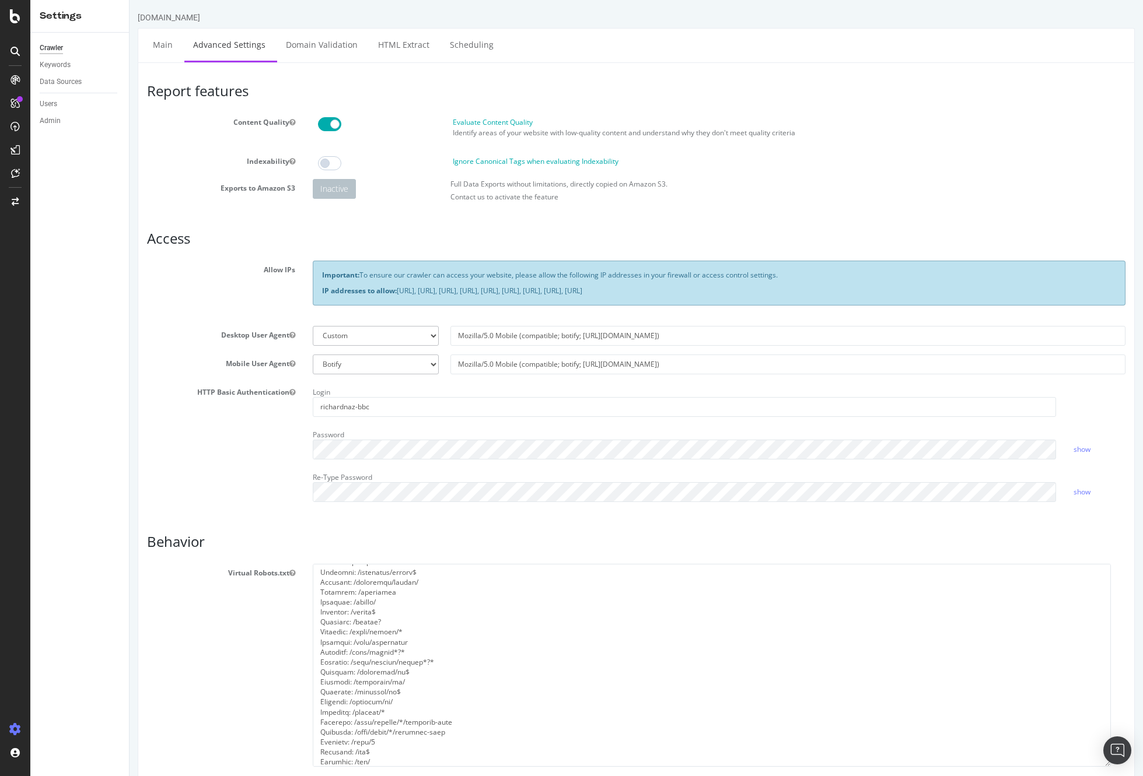
drag, startPoint x: 1122, startPoint y: 671, endPoint x: 1108, endPoint y: 765, distance: 95.6
click at [1108, 765] on textarea at bounding box center [712, 665] width 798 height 203
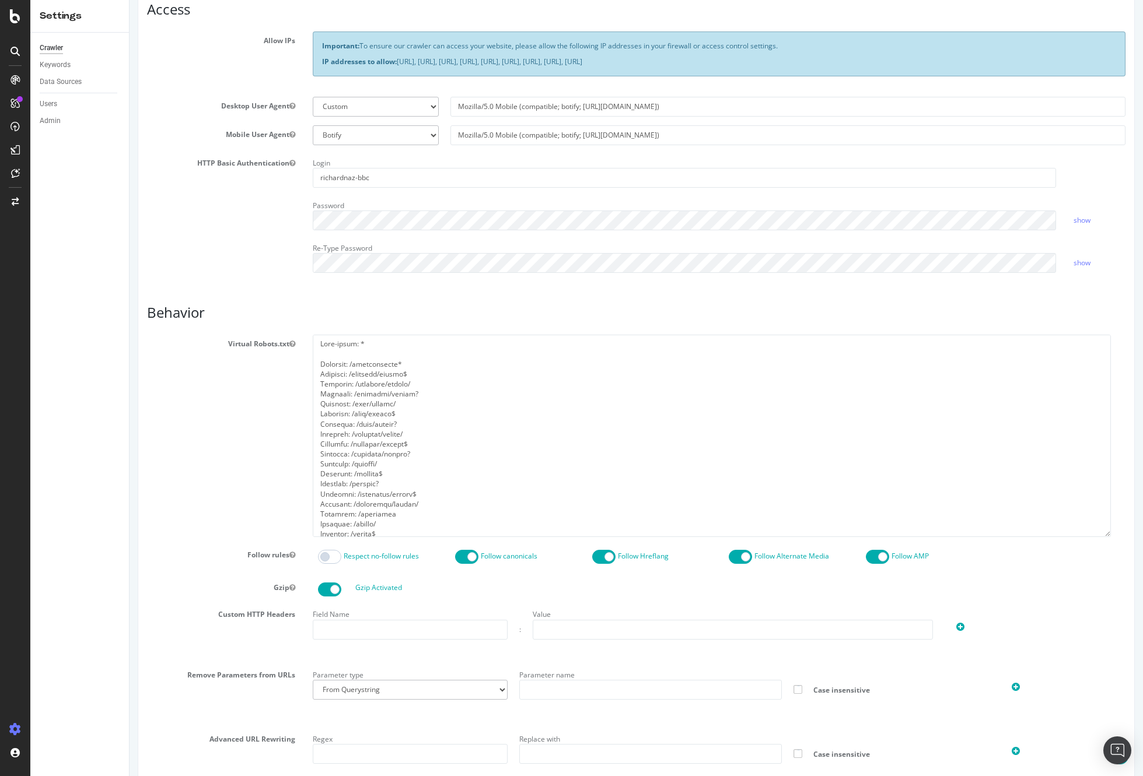
scroll to position [223, 0]
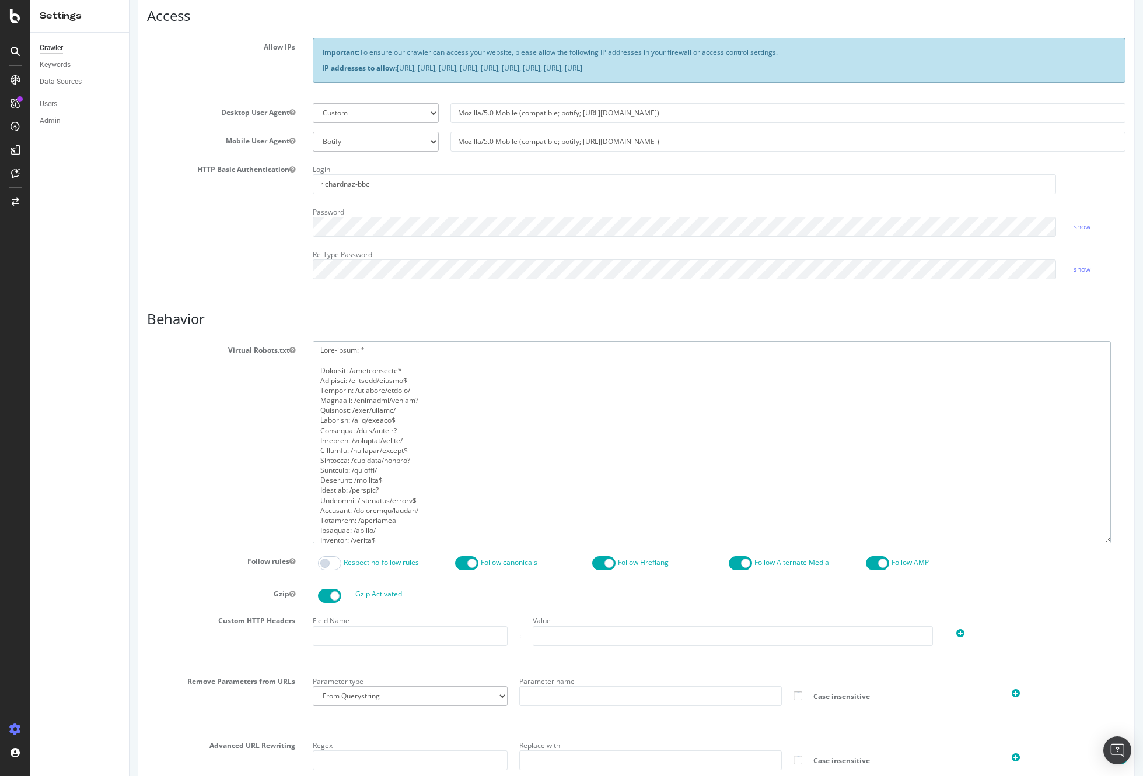
drag, startPoint x: 363, startPoint y: 364, endPoint x: 450, endPoint y: 418, distance: 102.1
click at [450, 418] on textarea at bounding box center [712, 442] width 798 height 202
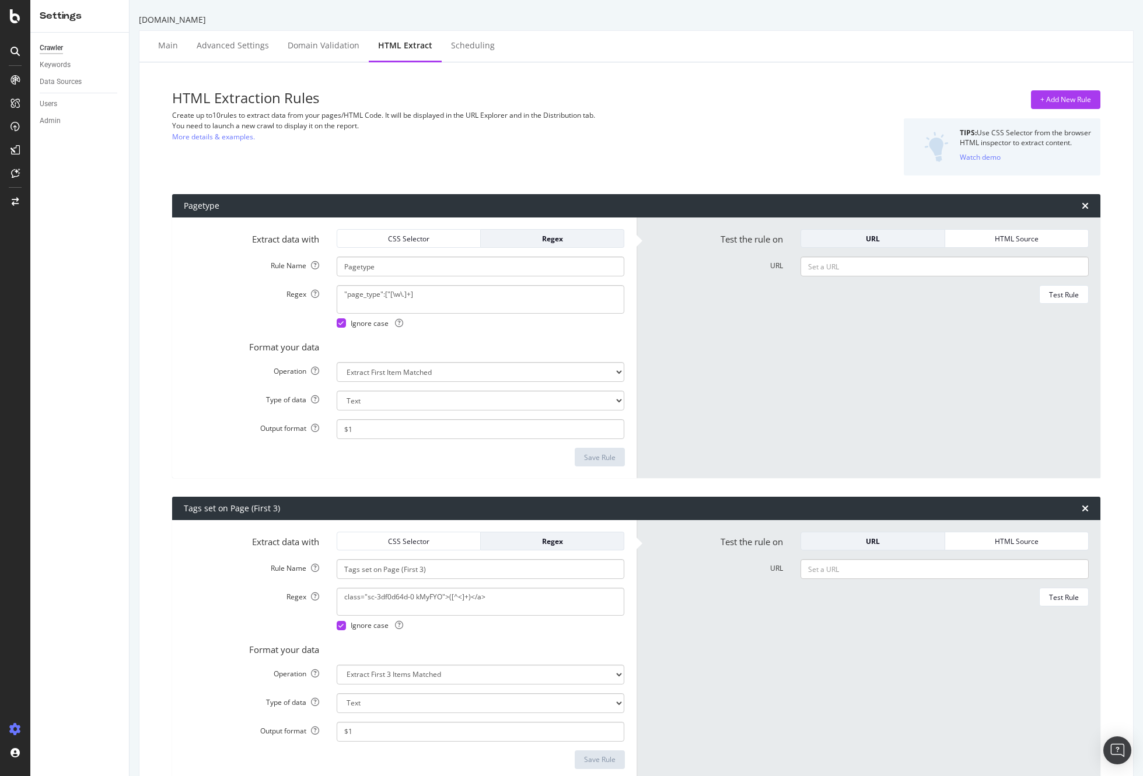
select select "list"
select select "exist"
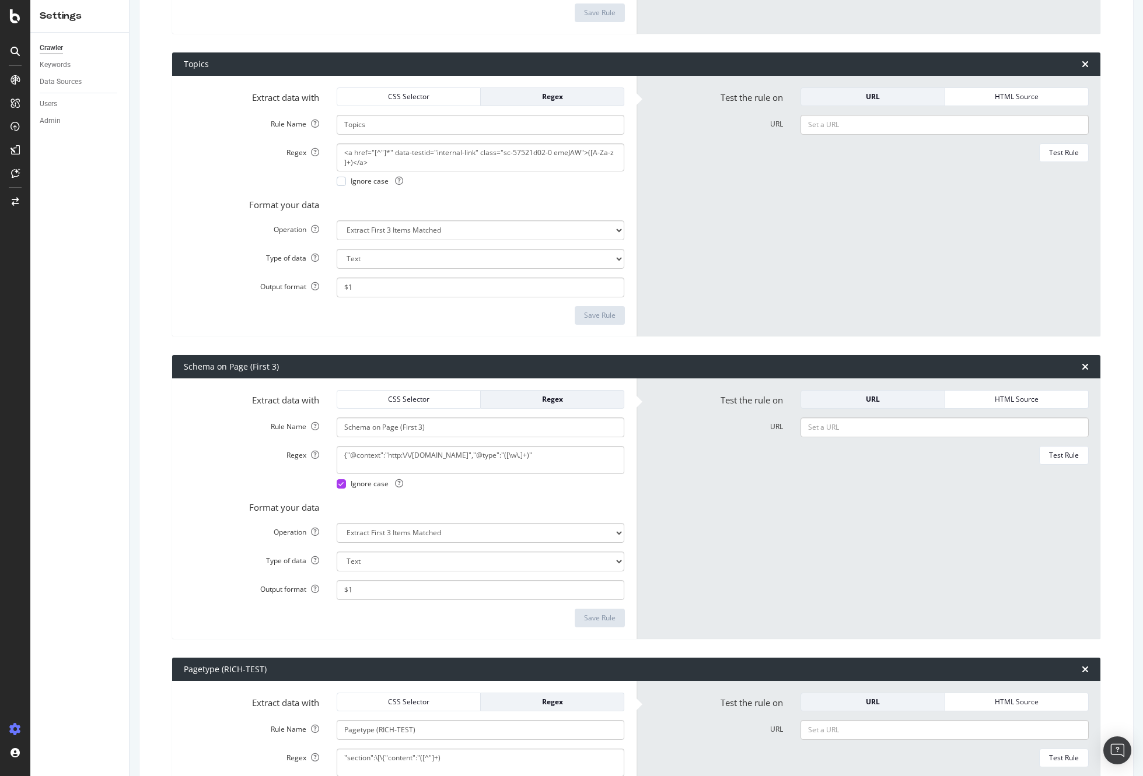
scroll to position [748, 0]
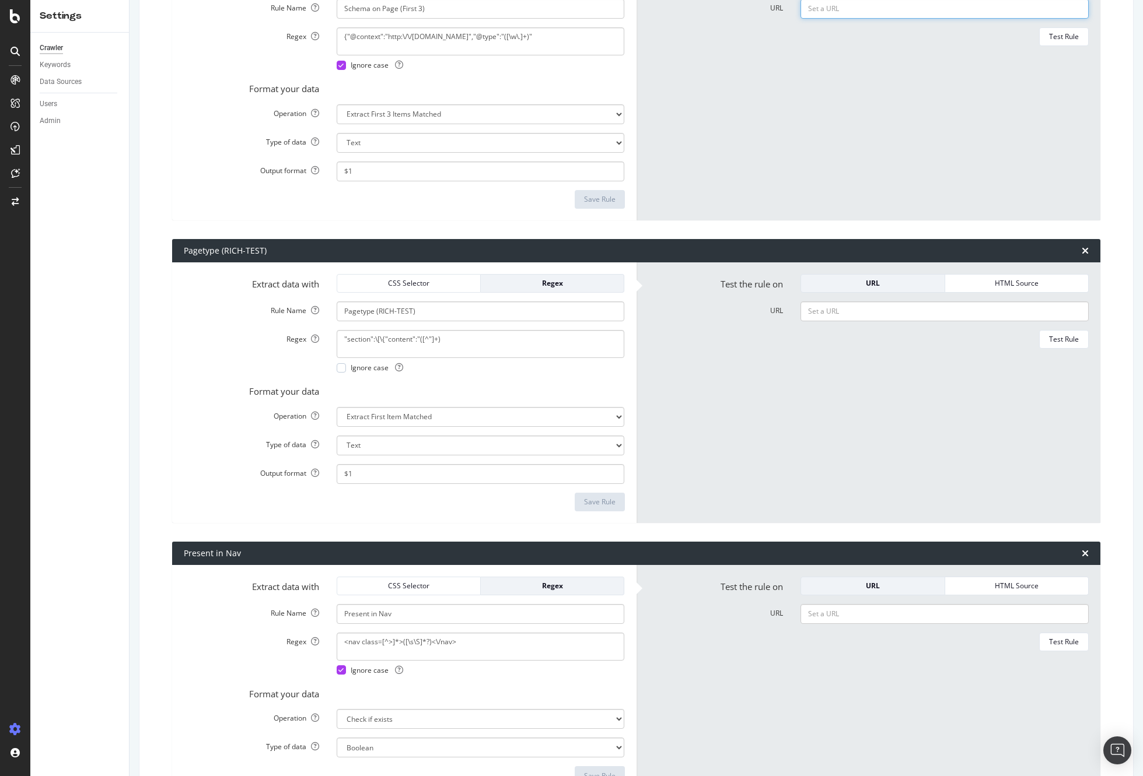
scroll to position [1266, 0]
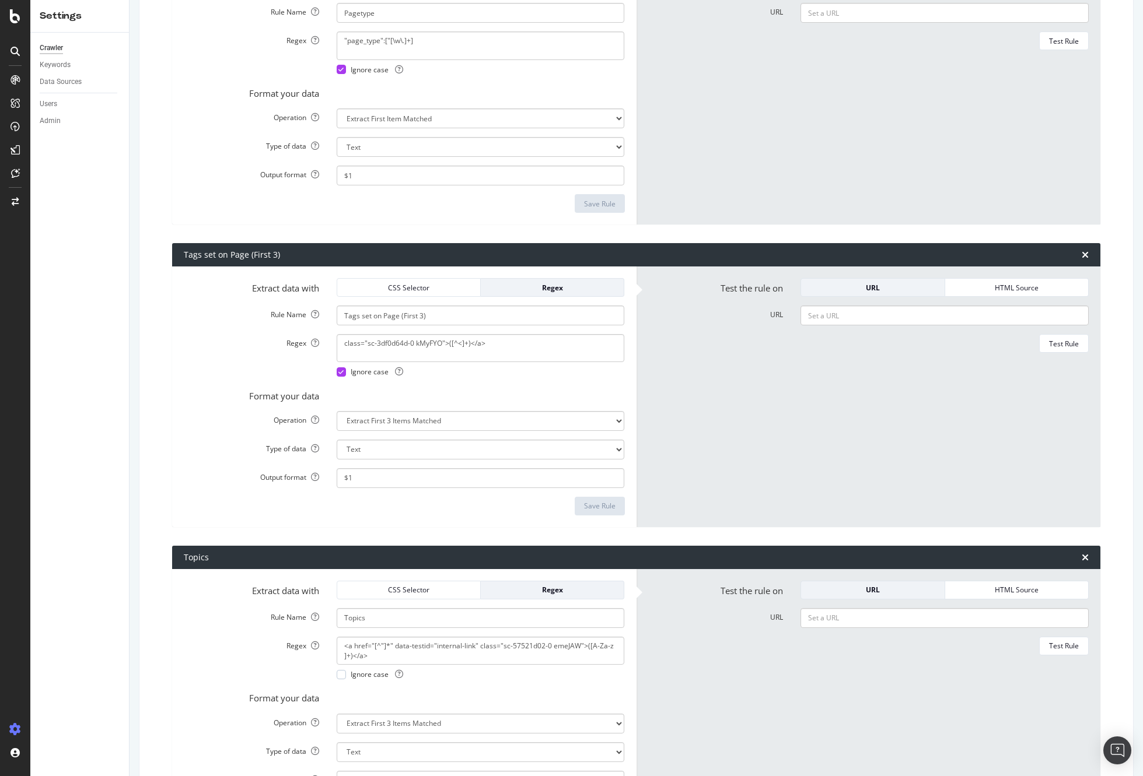
scroll to position [0, 0]
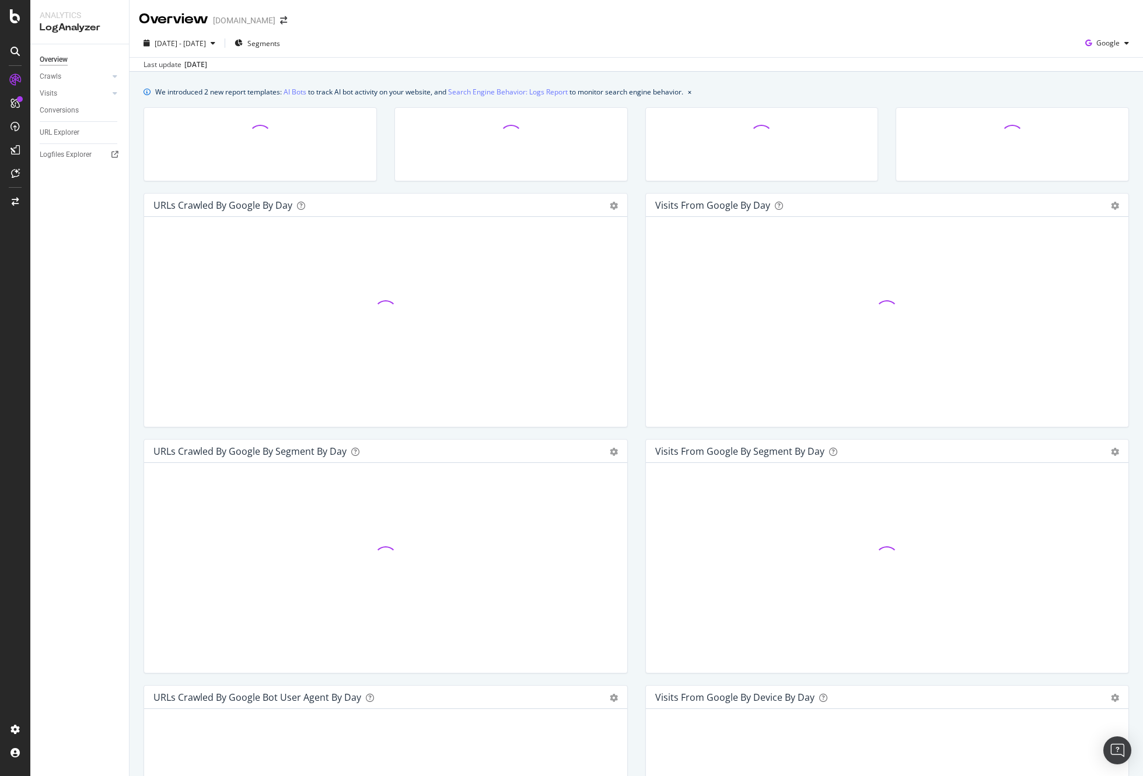
click at [645, 74] on div "We introduced 2 new report templates: AI Bots to track AI bot activity on your …" at bounding box center [635, 522] width 1013 height 901
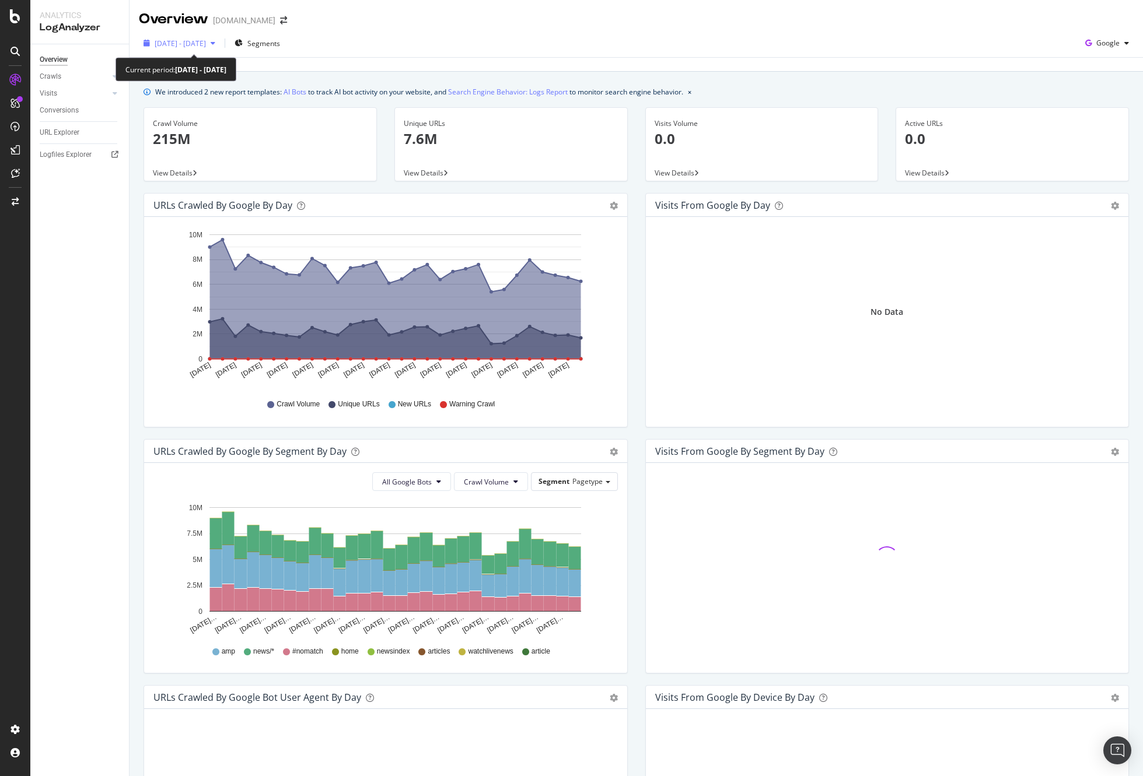
click at [206, 47] on span "[DATE] - [DATE]" at bounding box center [180, 43] width 51 height 10
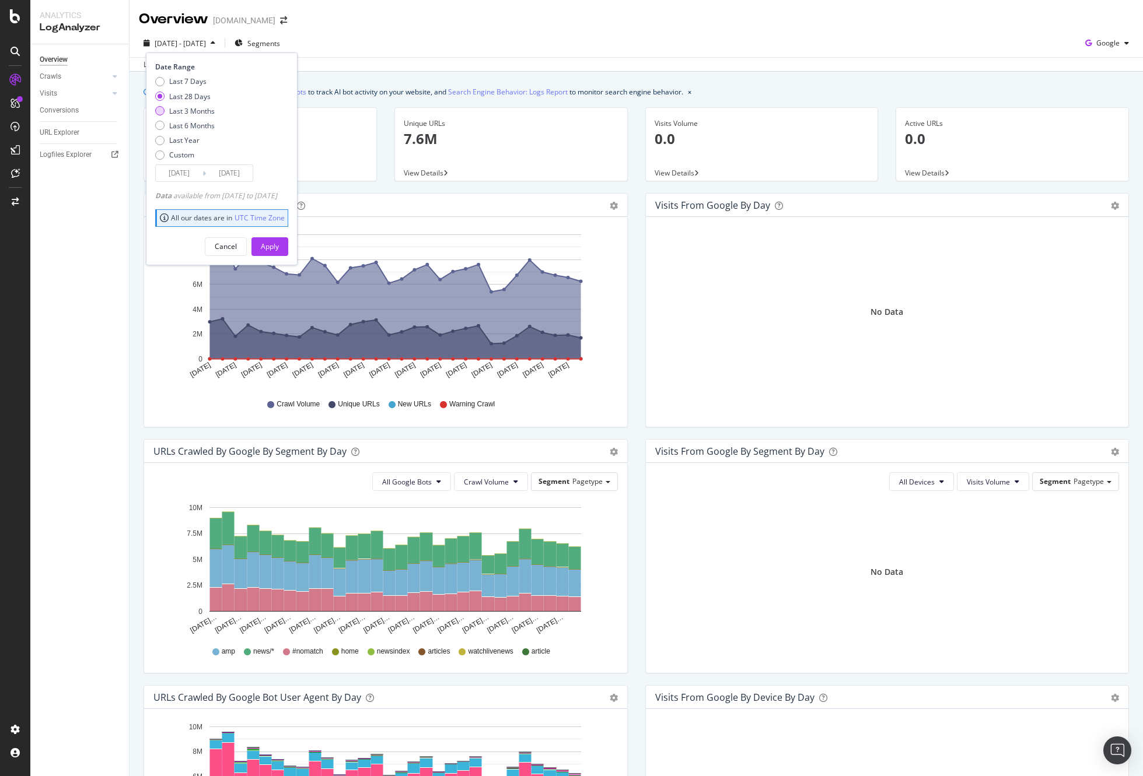
click at [209, 111] on div "Last 3 Months" at bounding box center [191, 111] width 45 height 10
type input "[DATE]"
click at [279, 245] on div "Apply" at bounding box center [270, 246] width 18 height 10
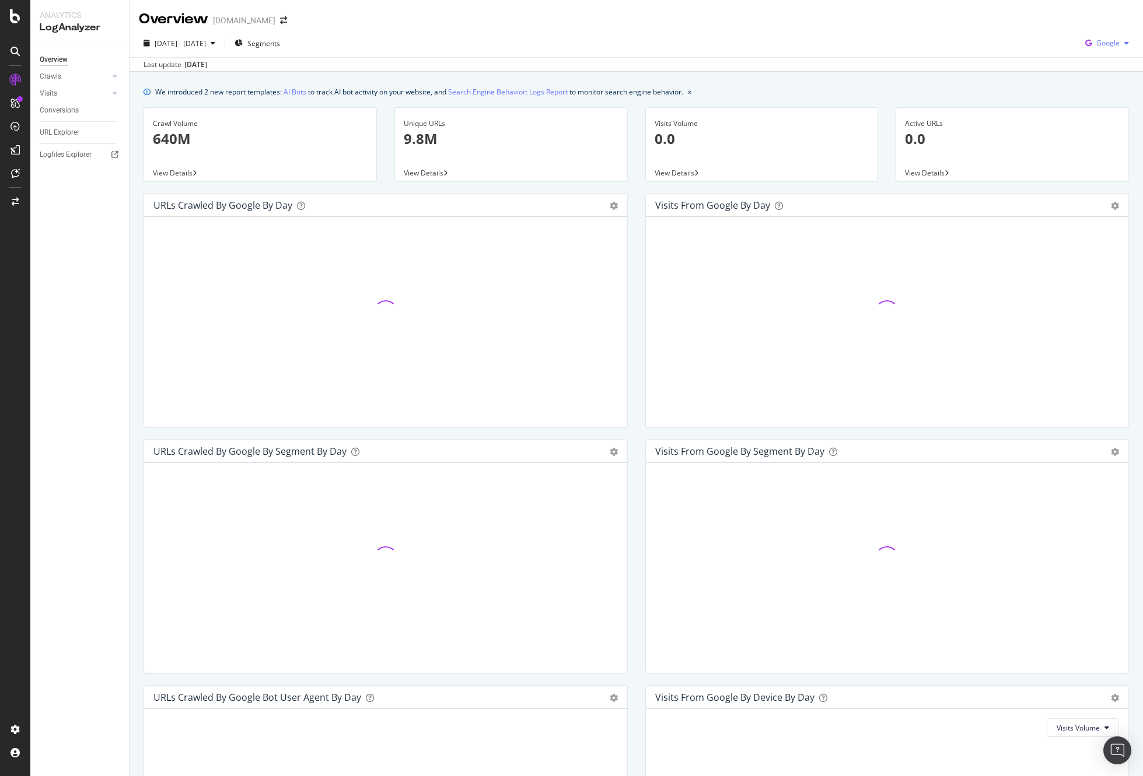
click at [1104, 42] on span "Google" at bounding box center [1107, 43] width 23 height 10
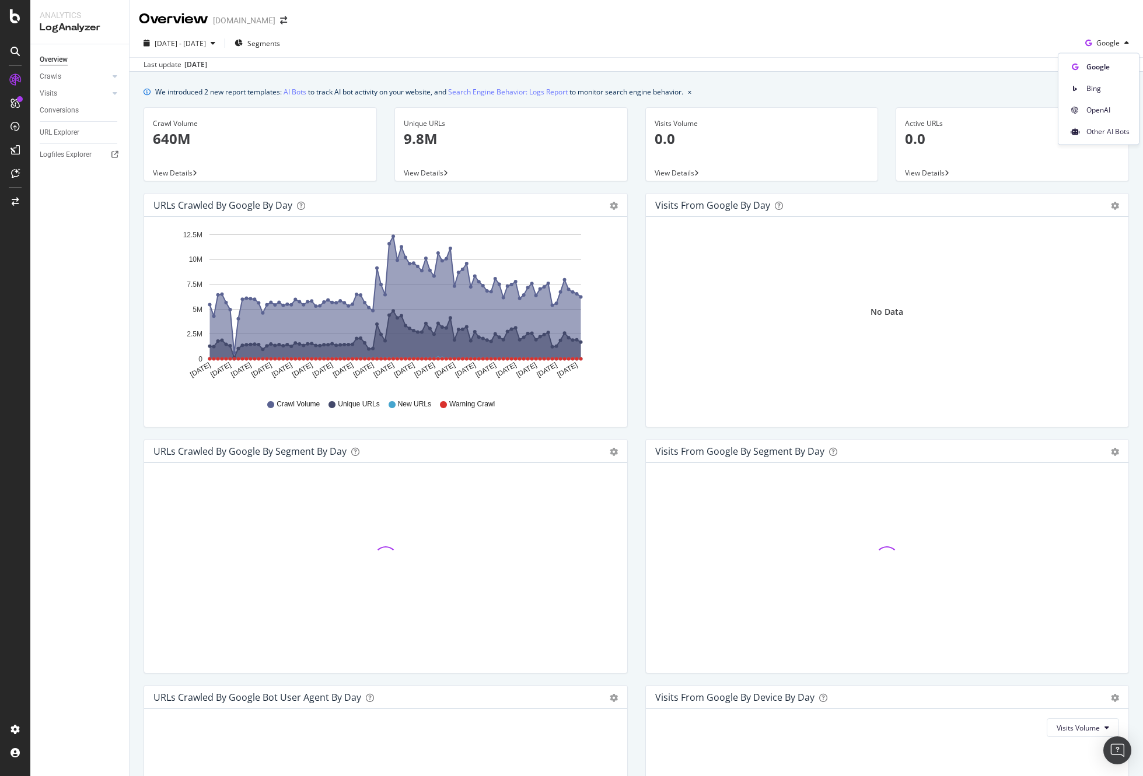
click at [917, 47] on div "[DATE] - [DATE] Segments Google" at bounding box center [635, 45] width 1013 height 23
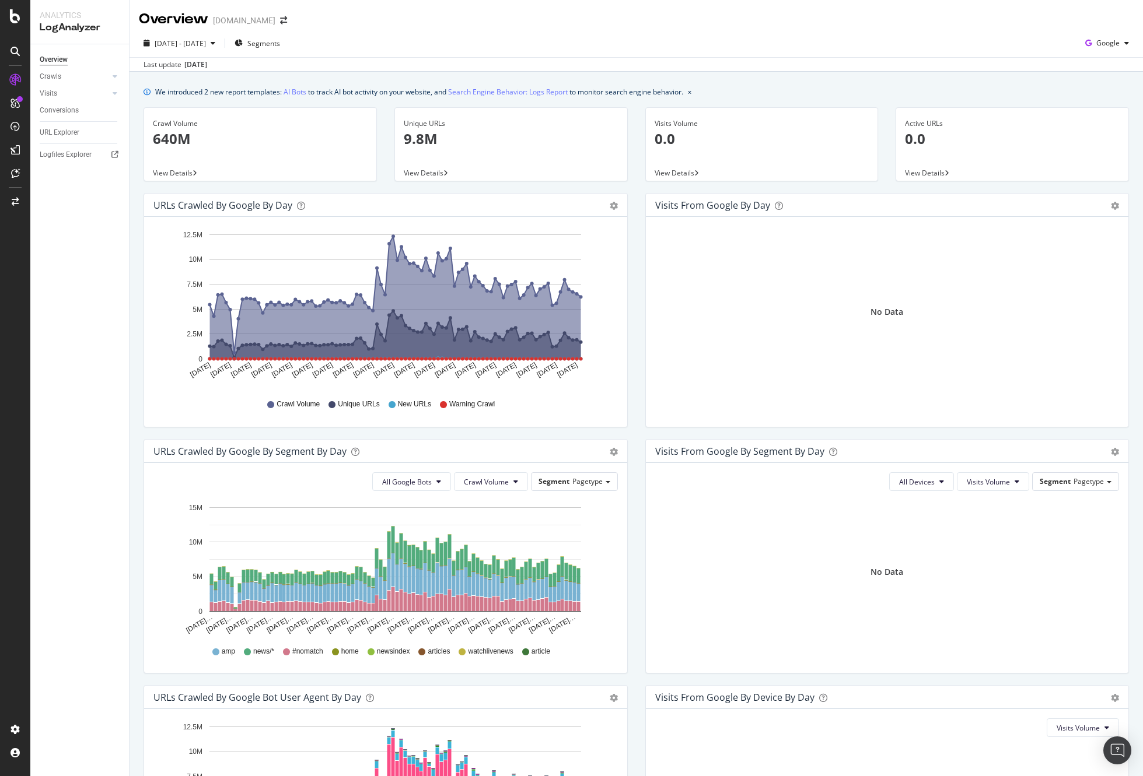
click at [632, 312] on div "URLs Crawled by Google by day Area Table Hold CMD (⌘) while clicking to filter …" at bounding box center [386, 316] width 502 height 246
click at [633, 324] on div "URLs Crawled by Google by day Area Table Hold CMD (⌘) while clicking to filter …" at bounding box center [386, 316] width 502 height 246
click at [472, 230] on icon "[DATE] [DATE] [DATE] [DATE] [DATE] [DATE] [DATE] [DATE] [DATE] [DATE] [DATE] [D…" at bounding box center [385, 307] width 464 height 162
